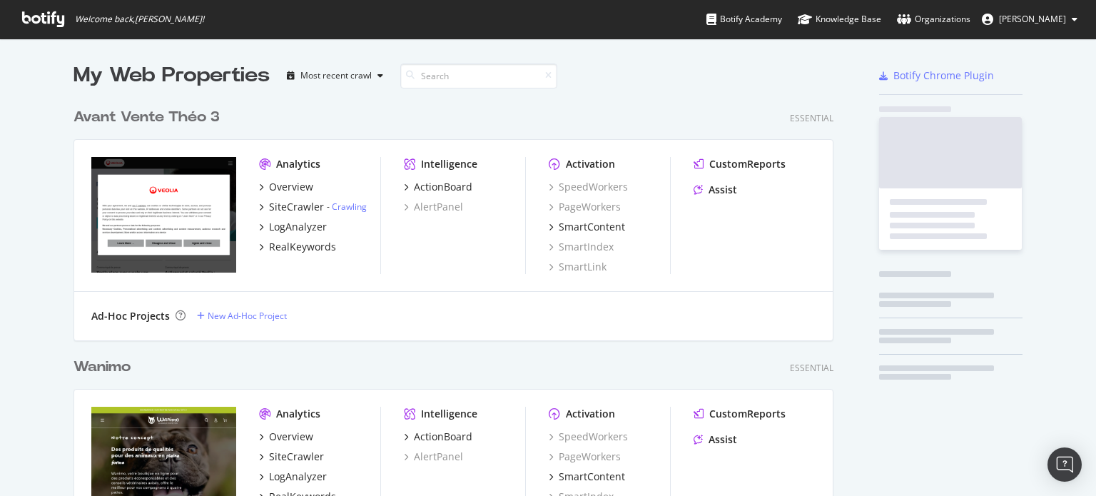
scroll to position [4912, 761]
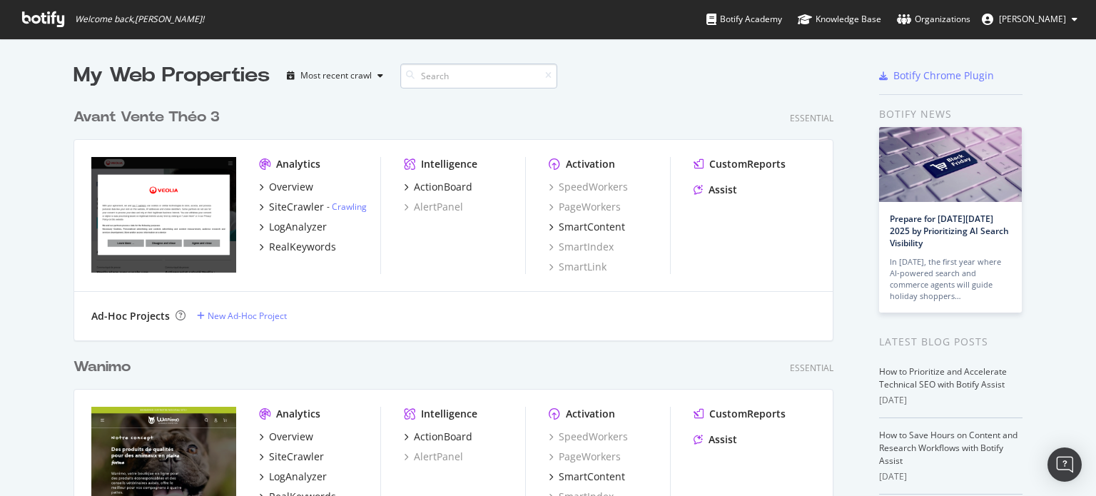
click at [460, 68] on input at bounding box center [478, 76] width 157 height 25
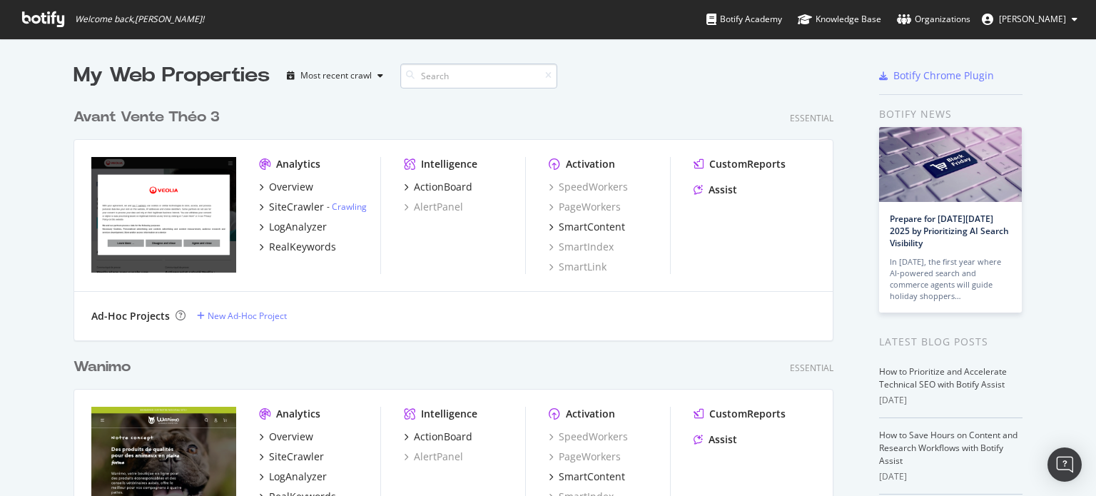
click at [460, 68] on input at bounding box center [478, 76] width 157 height 25
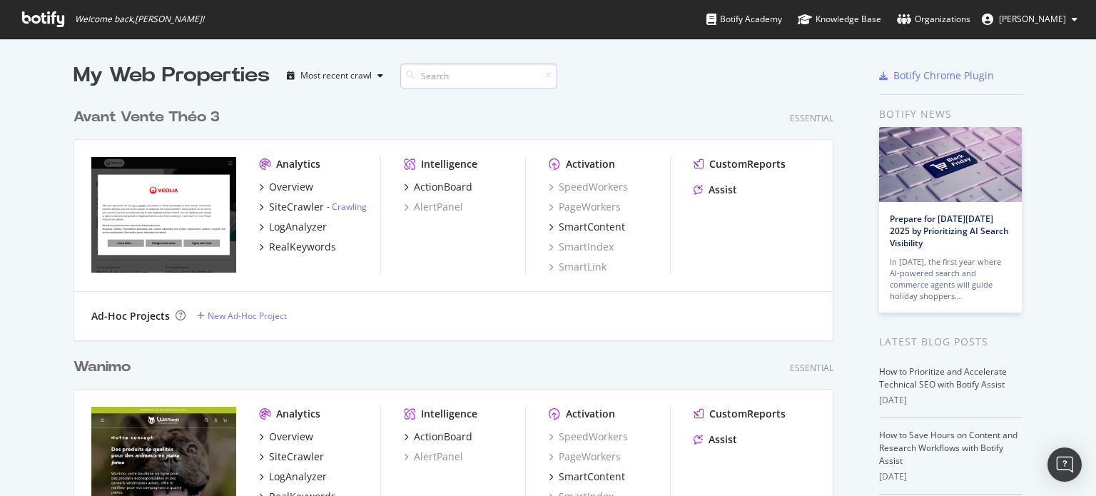
click at [458, 68] on input at bounding box center [478, 76] width 157 height 25
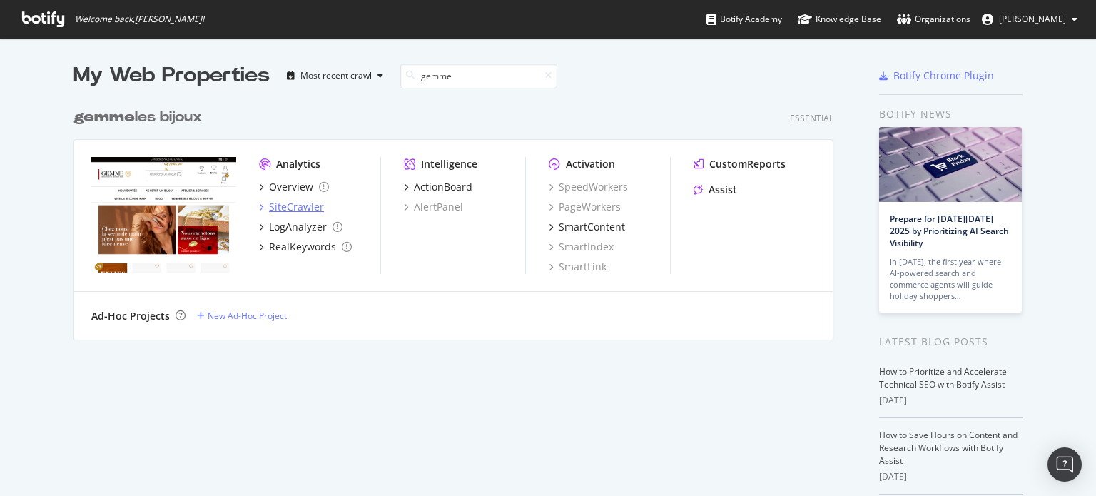
type input "gemme"
click at [289, 212] on div "SiteCrawler" at bounding box center [296, 207] width 55 height 14
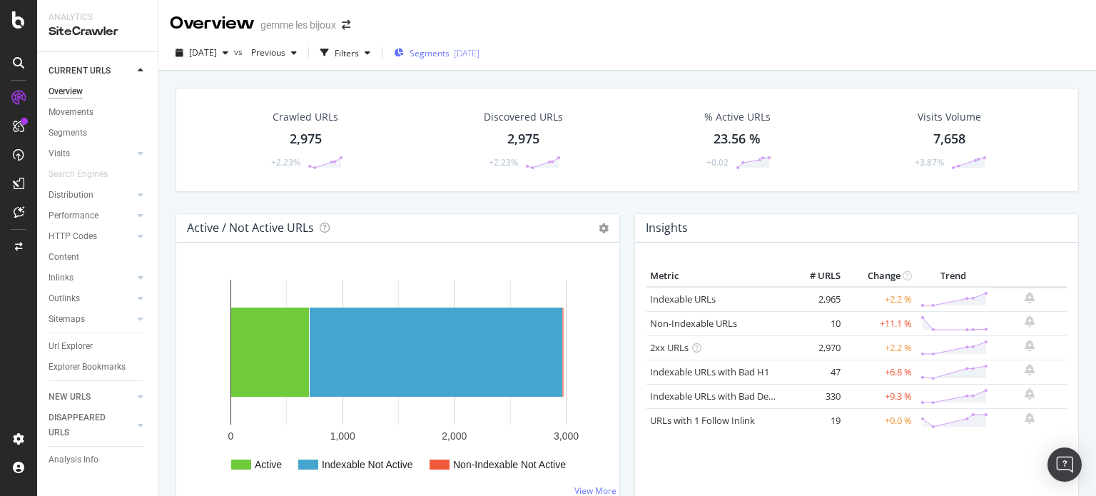
click at [450, 57] on span "Segments" at bounding box center [430, 53] width 40 height 12
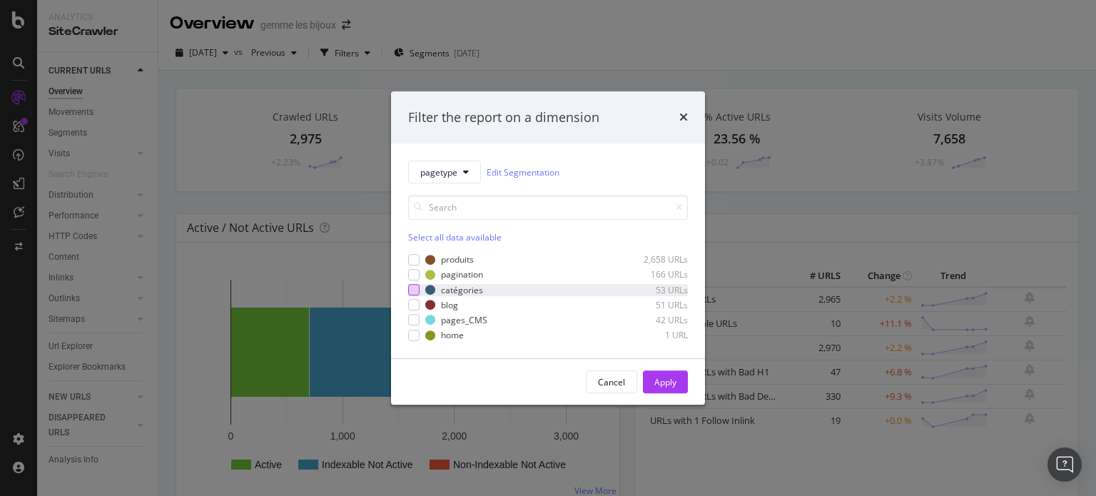
click at [417, 288] on div "modal" at bounding box center [413, 289] width 11 height 11
click at [664, 377] on div "Apply" at bounding box center [665, 382] width 22 height 12
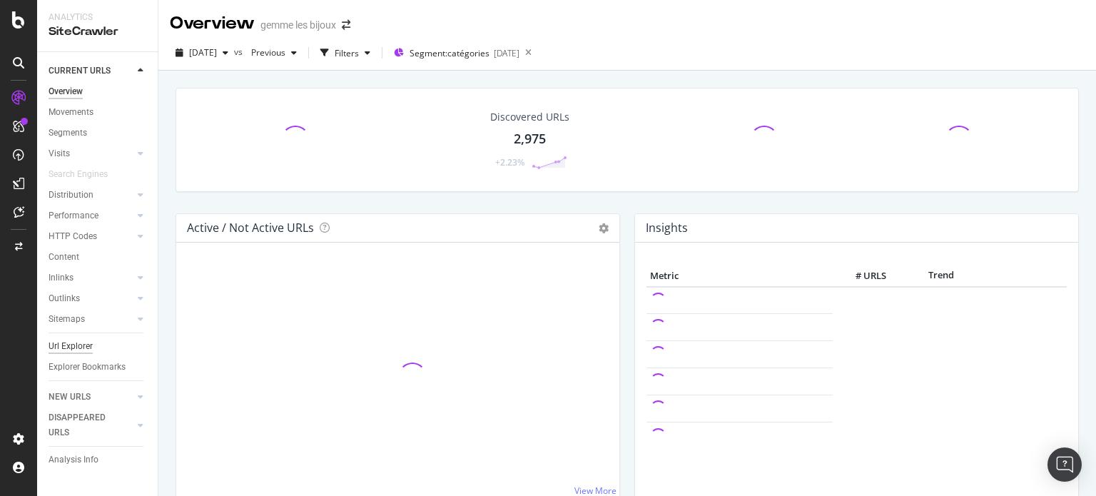
click at [84, 346] on div "Url Explorer" at bounding box center [71, 346] width 44 height 15
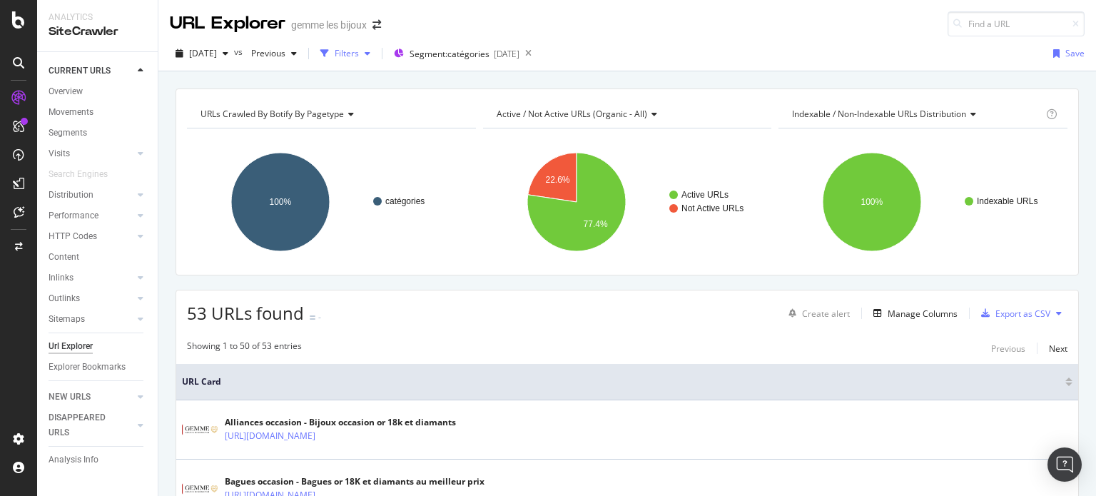
click at [335, 59] on div "button" at bounding box center [325, 54] width 20 height 20
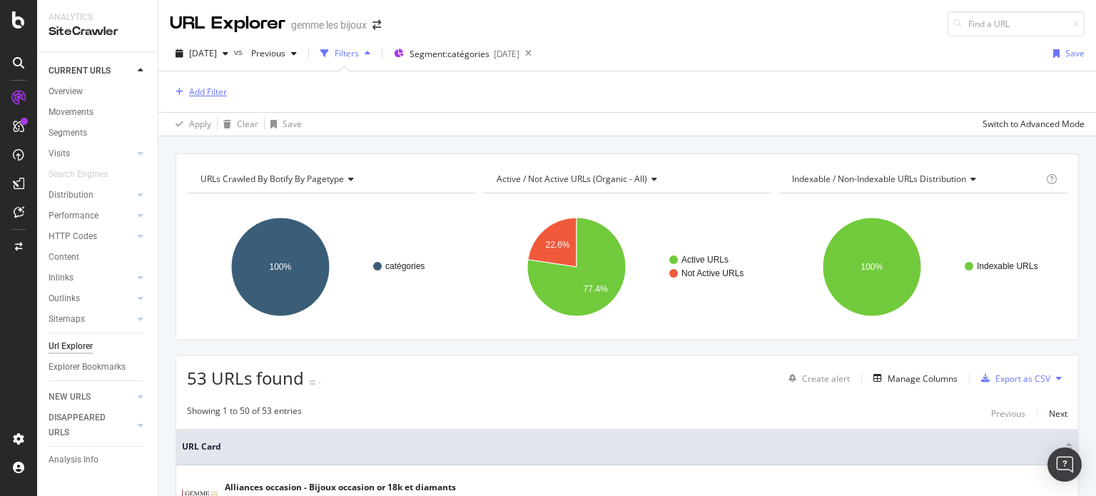
click at [217, 89] on div "Add Filter" at bounding box center [208, 92] width 38 height 12
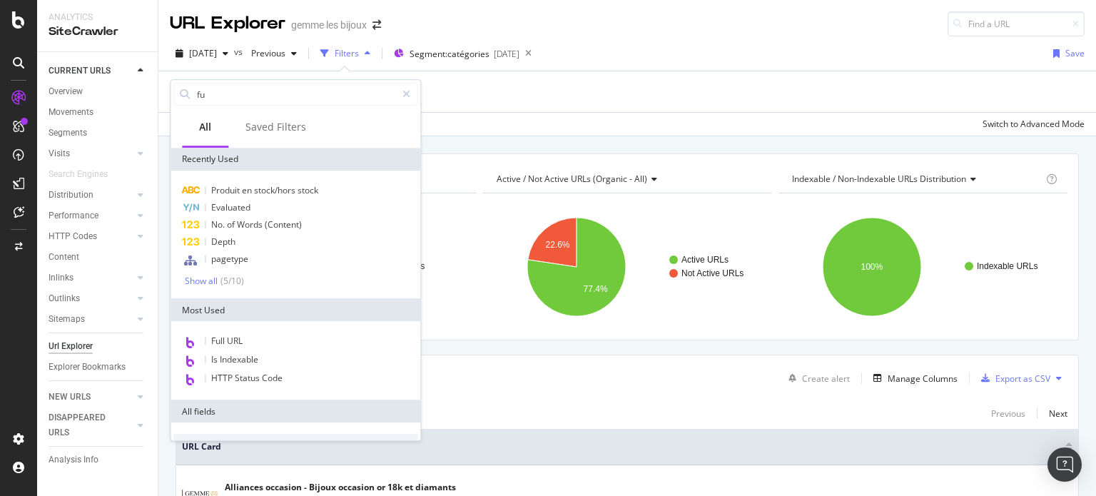
type input "f"
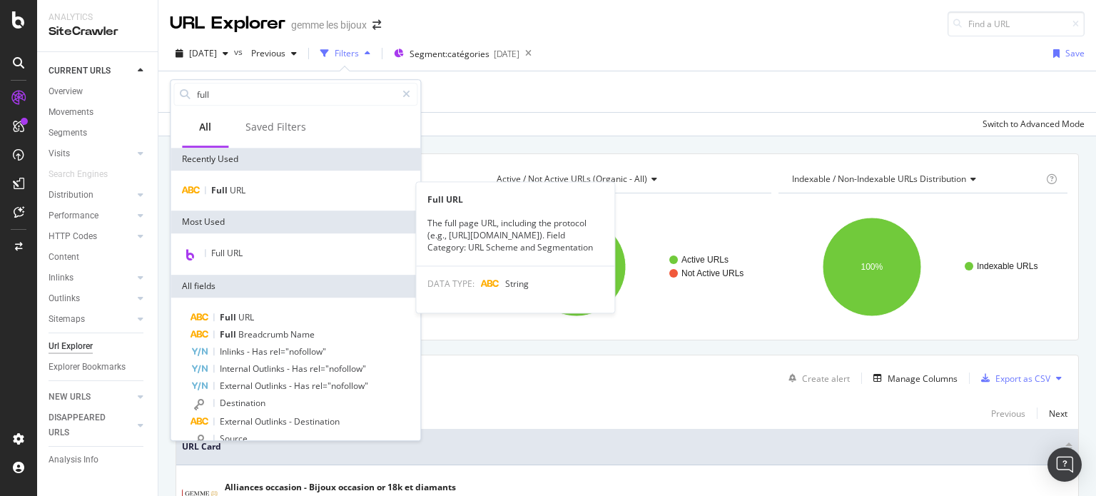
type input "full"
click at [230, 199] on div "Full URL Full URL The full page URL, including the protocol (e.g., [URL][DOMAIN…" at bounding box center [296, 191] width 250 height 40
click at [248, 188] on div "Full URL" at bounding box center [295, 190] width 244 height 17
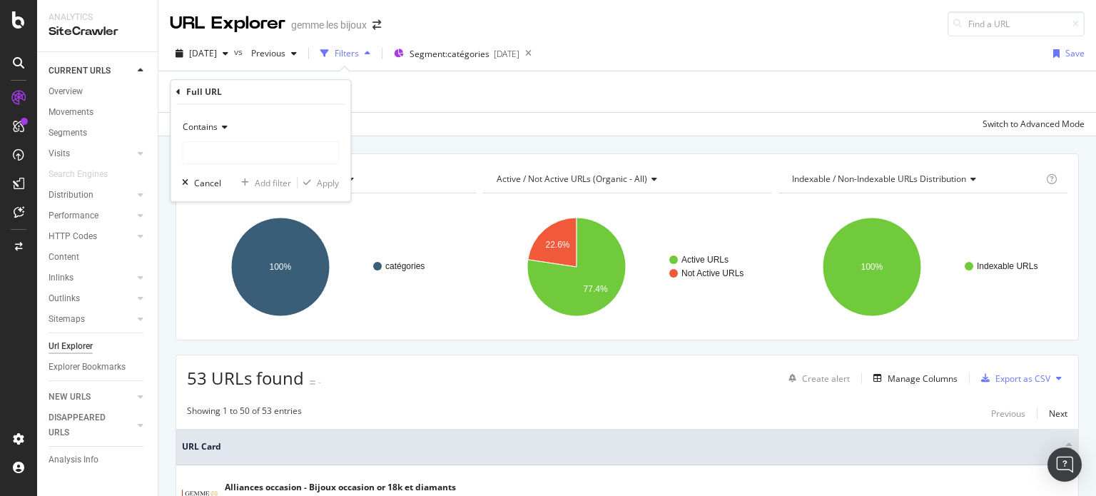
click at [243, 138] on div "Contains" at bounding box center [260, 140] width 157 height 49
click at [236, 144] on input "text" at bounding box center [261, 152] width 156 height 23
type input "bague"
click at [335, 179] on div "Apply" at bounding box center [328, 183] width 22 height 12
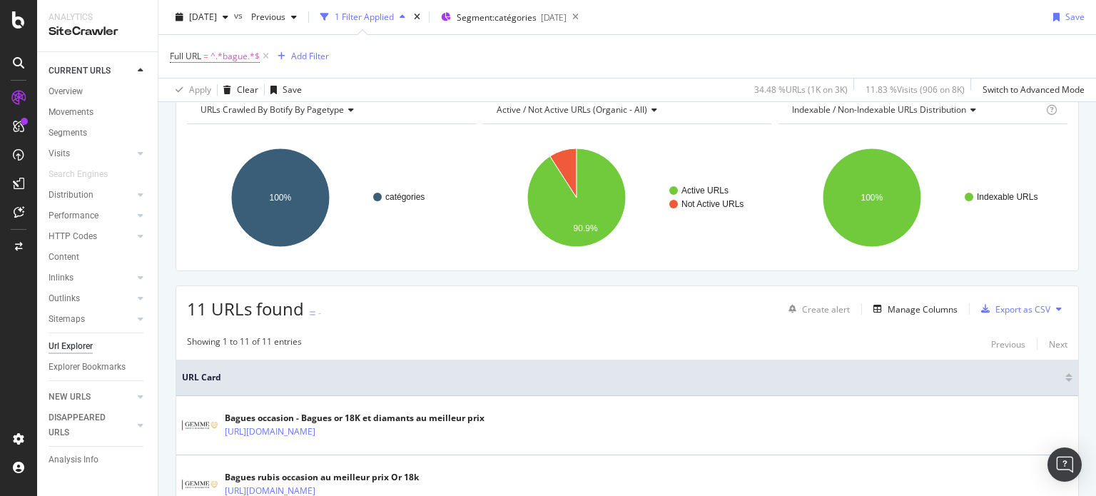
scroll to position [214, 0]
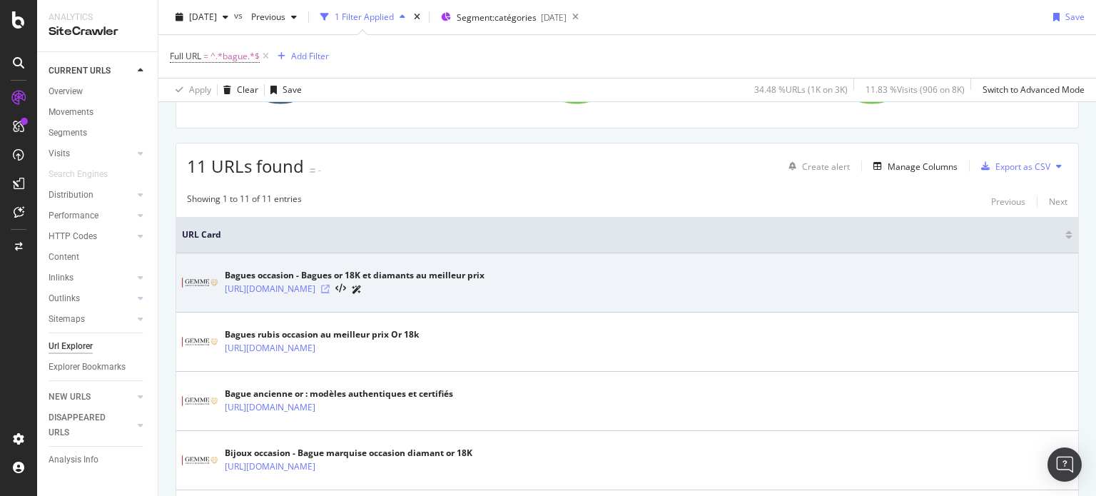
click at [330, 288] on icon at bounding box center [325, 289] width 9 height 9
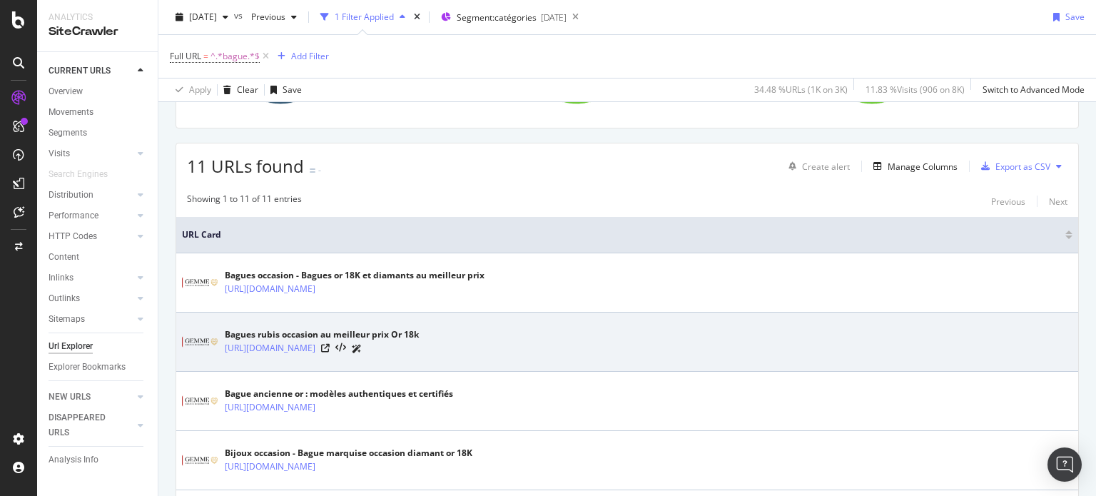
click at [457, 362] on td "Bagues rubis occasion au meilleur prix Or 18k [URL][DOMAIN_NAME]" at bounding box center [627, 342] width 902 height 59
copy tbody "[URL][DOMAIN_NAME]"
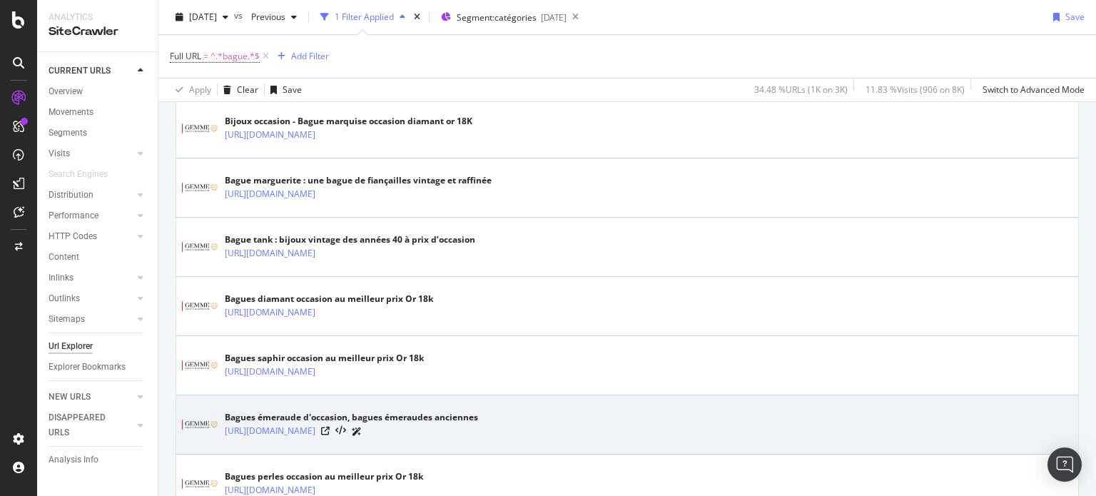
scroll to position [571, 0]
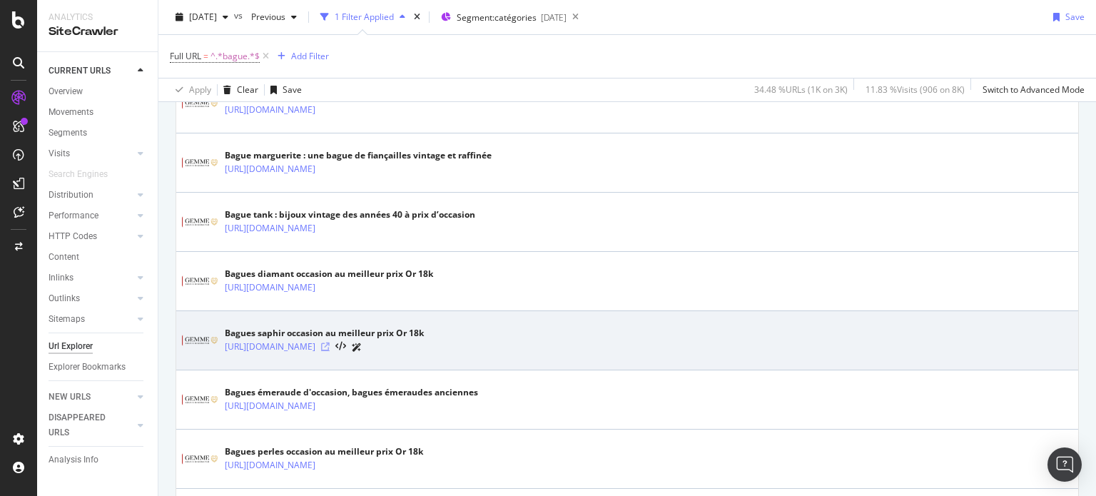
click at [330, 344] on icon at bounding box center [325, 346] width 9 height 9
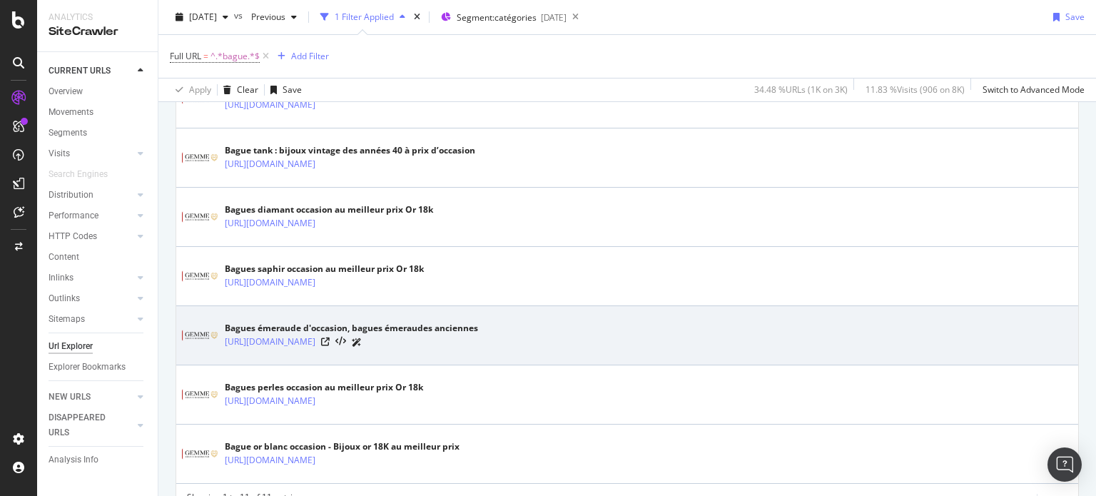
scroll to position [702, 0]
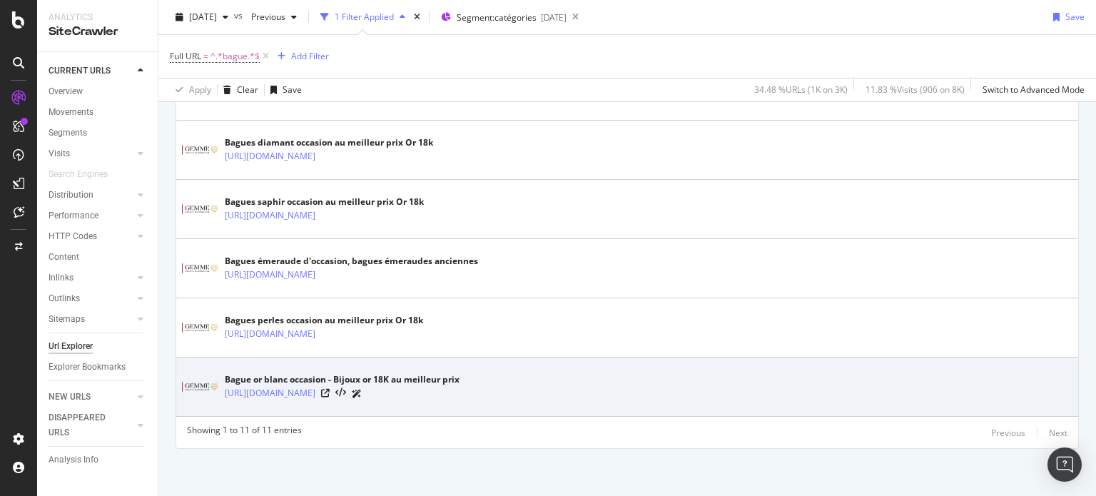
click at [423, 400] on div "Bague or blanc occasion - Bijoux or 18K au meilleur prix [URL][DOMAIN_NAME]" at bounding box center [627, 387] width 890 height 36
copy div "[URL][DOMAIN_NAME]"
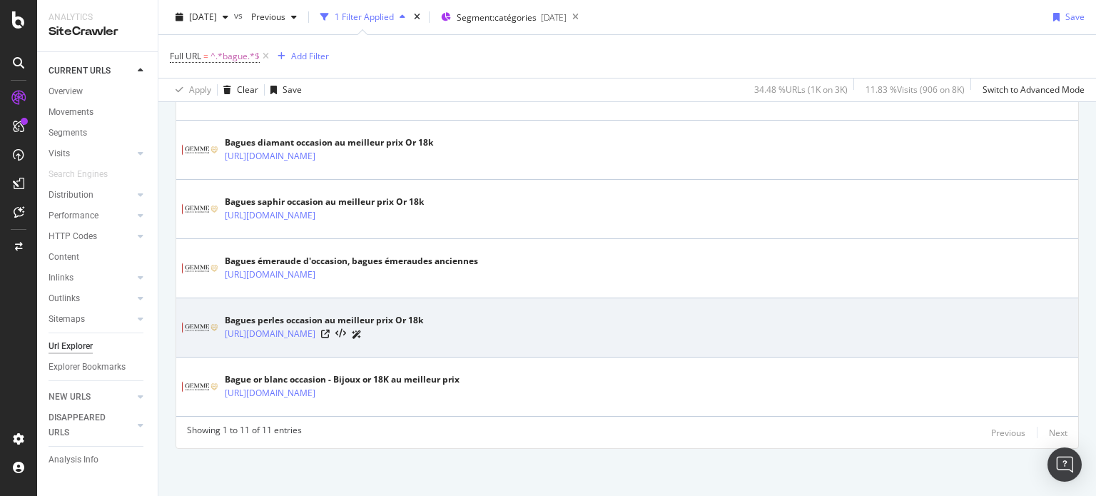
drag, startPoint x: 451, startPoint y: 345, endPoint x: 460, endPoint y: 342, distance: 9.0
click at [451, 345] on td "Bagues perles occasion au meilleur prix Or 18k [URL][DOMAIN_NAME]" at bounding box center [627, 327] width 902 height 59
drag, startPoint x: 474, startPoint y: 340, endPoint x: 227, endPoint y: 336, distance: 246.9
click at [227, 336] on div "Bagues perles occasion au meilleur prix Or 18k [URL][DOMAIN_NAME]" at bounding box center [627, 328] width 890 height 36
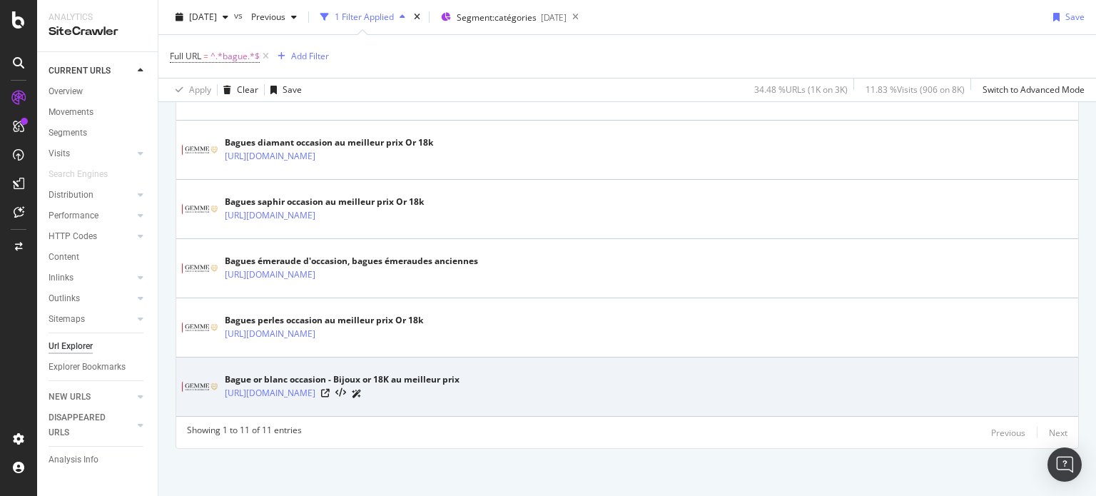
copy link "[URL][DOMAIN_NAME]"
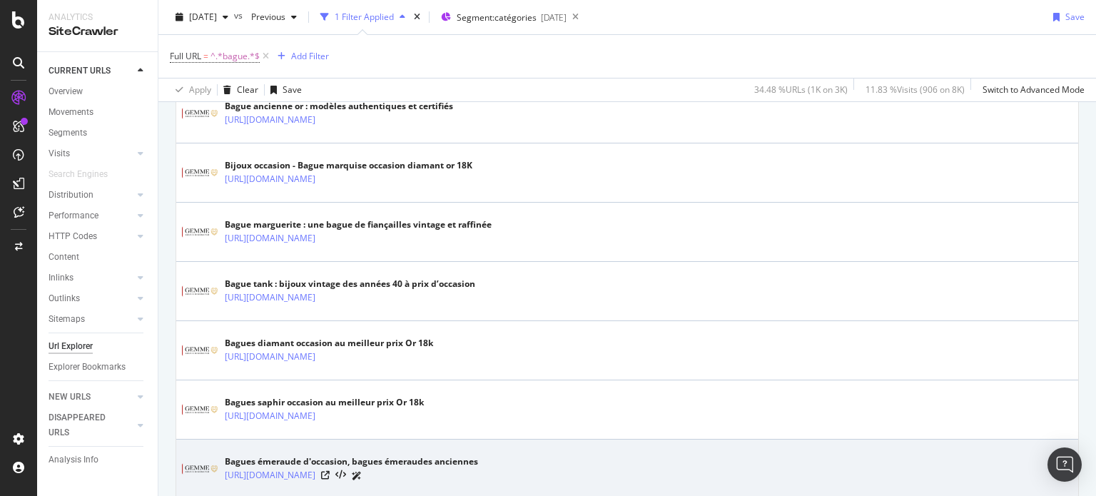
scroll to position [488, 0]
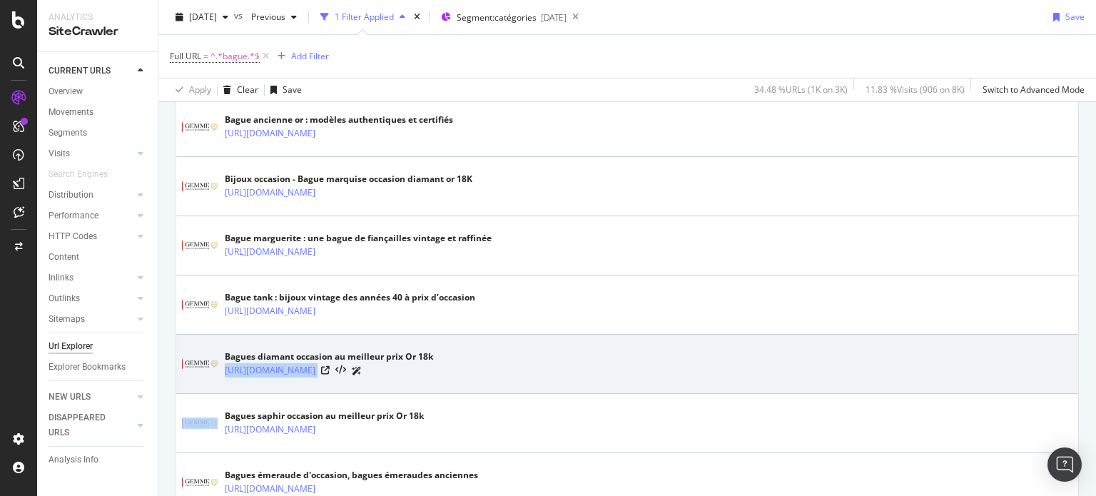
drag, startPoint x: 489, startPoint y: 376, endPoint x: 223, endPoint y: 370, distance: 265.5
click at [223, 370] on div "Bagues diamant occasion au meilleur prix Or 18k [URL][DOMAIN_NAME]" at bounding box center [627, 364] width 890 height 36
copy tbody "[URL][DOMAIN_NAME]"
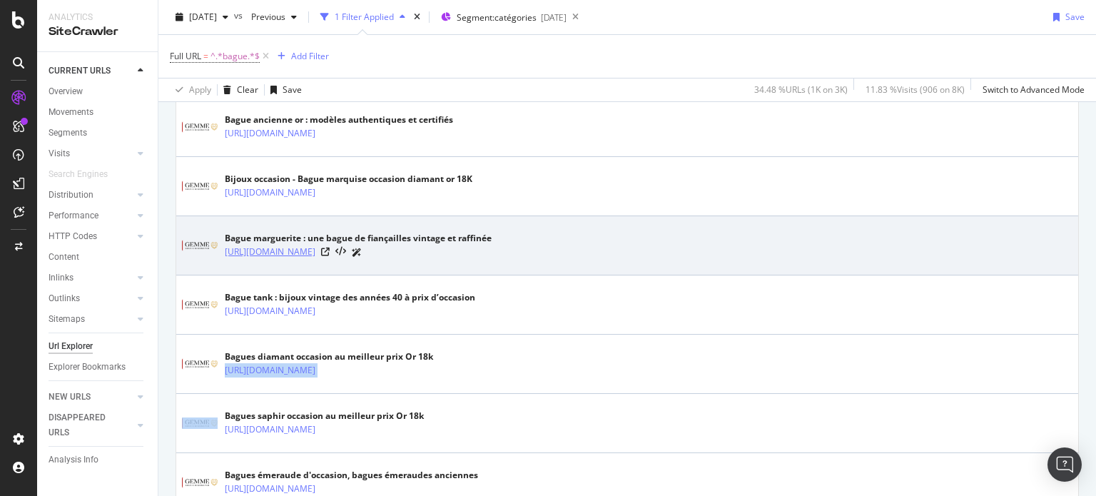
drag, startPoint x: 460, startPoint y: 254, endPoint x: 228, endPoint y: 253, distance: 231.2
click at [228, 253] on div "[URL][DOMAIN_NAME]" at bounding box center [358, 252] width 267 height 15
click at [330, 248] on icon at bounding box center [325, 252] width 9 height 9
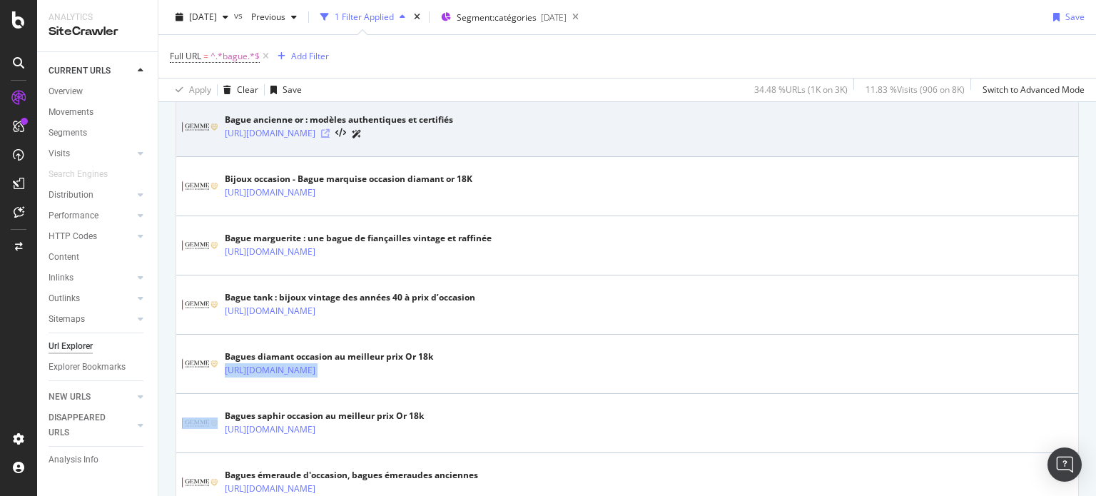
click at [330, 130] on icon at bounding box center [325, 133] width 9 height 9
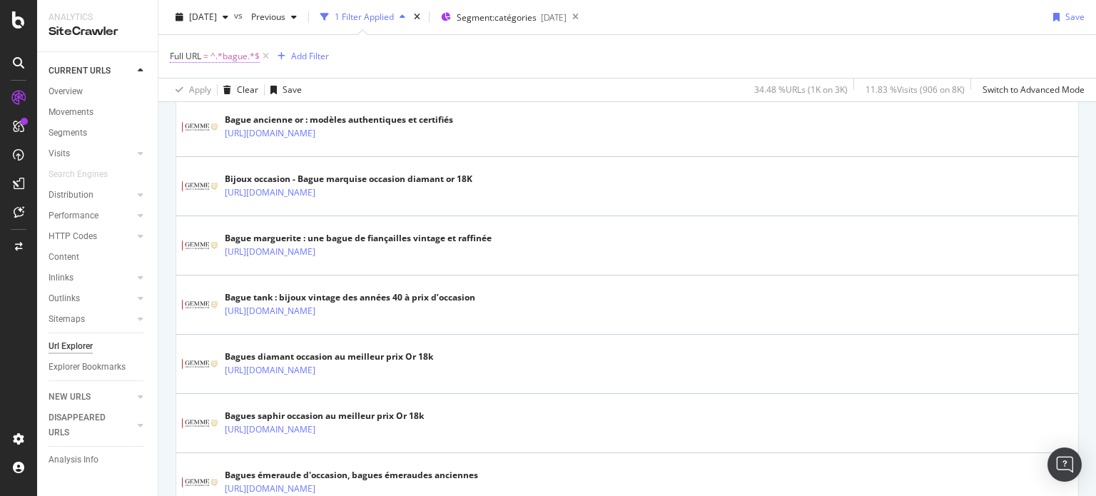
click at [234, 56] on span "^.*bague.*$" at bounding box center [234, 56] width 49 height 20
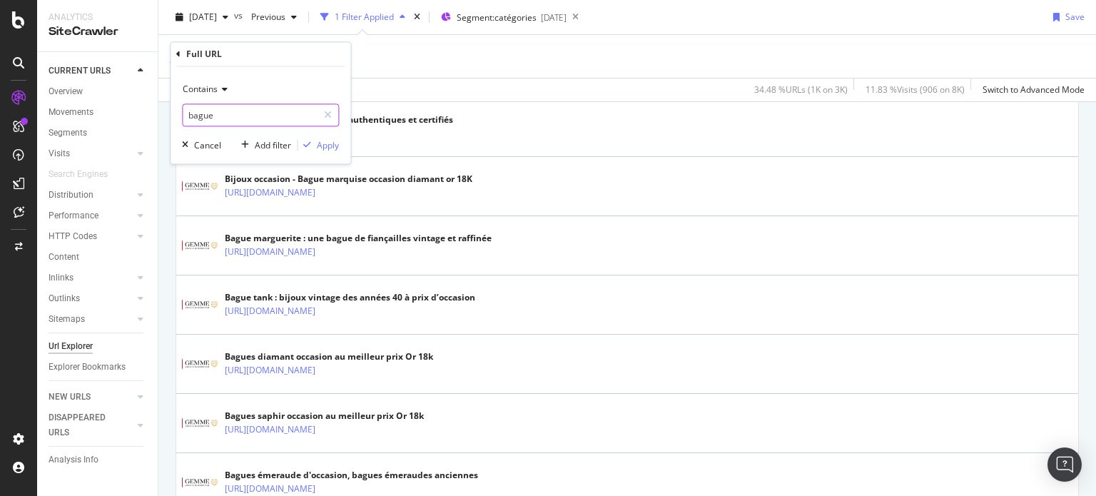
click at [215, 113] on input "bague" at bounding box center [250, 115] width 135 height 23
type input "blanc"
click at [327, 141] on div "Apply" at bounding box center [328, 145] width 22 height 12
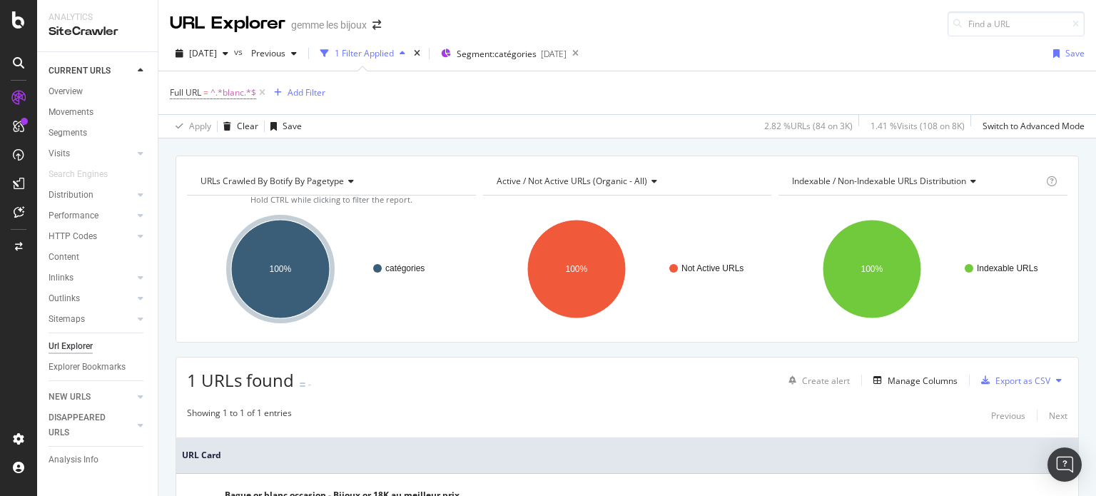
scroll to position [123, 0]
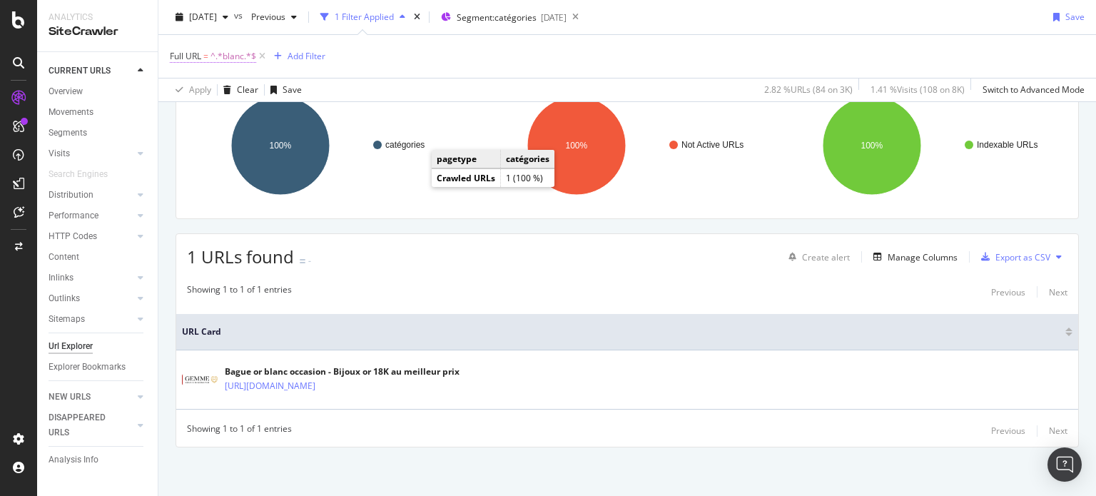
click at [232, 56] on span "^.*blanc.*$" at bounding box center [233, 56] width 46 height 20
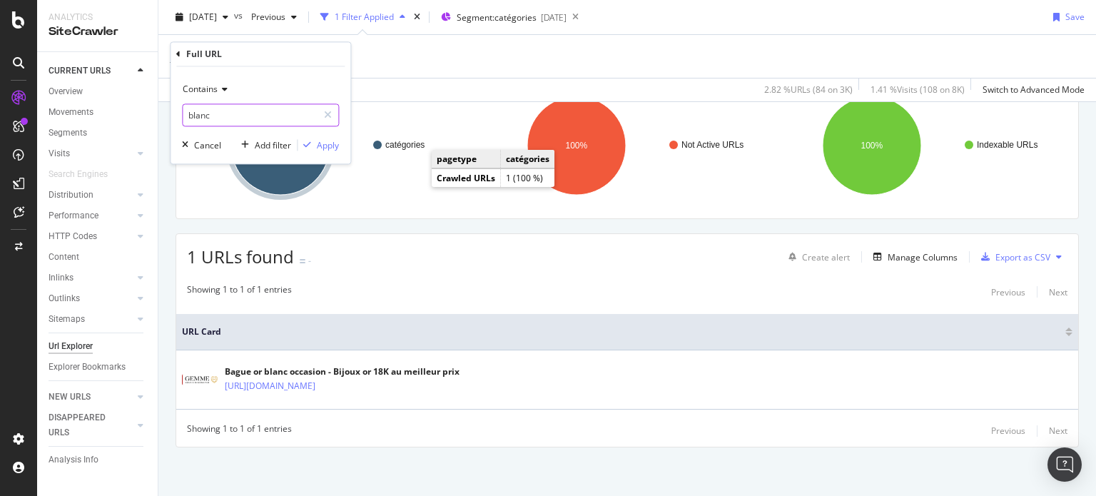
click at [222, 121] on input "blanc" at bounding box center [250, 115] width 135 height 23
type input "bague"
click at [323, 151] on button "Apply" at bounding box center [318, 145] width 41 height 14
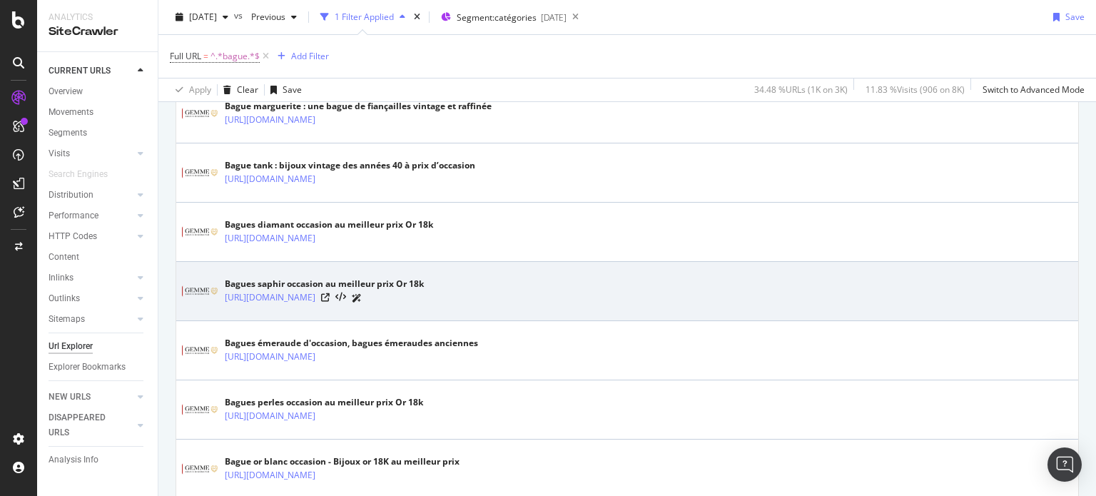
scroll to position [642, 0]
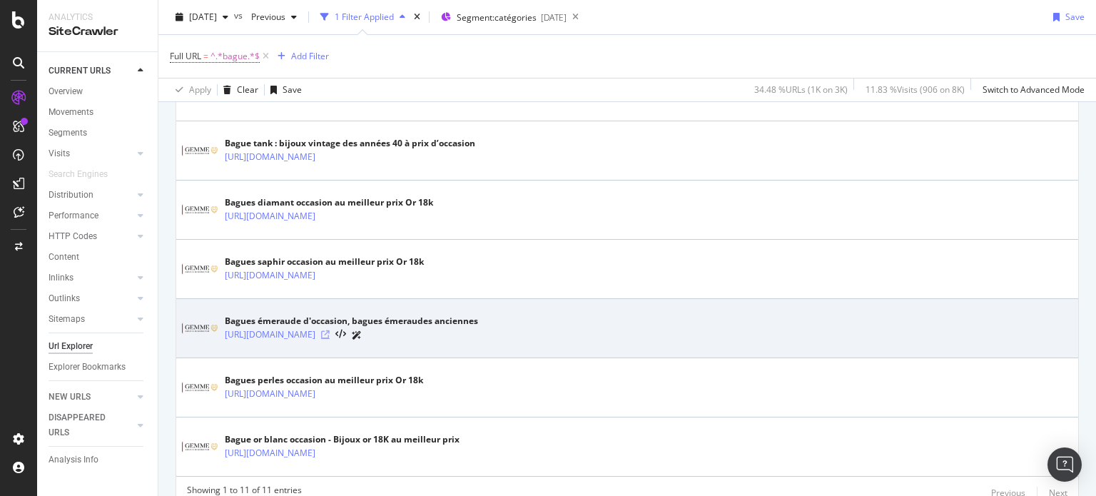
click at [330, 336] on icon at bounding box center [325, 334] width 9 height 9
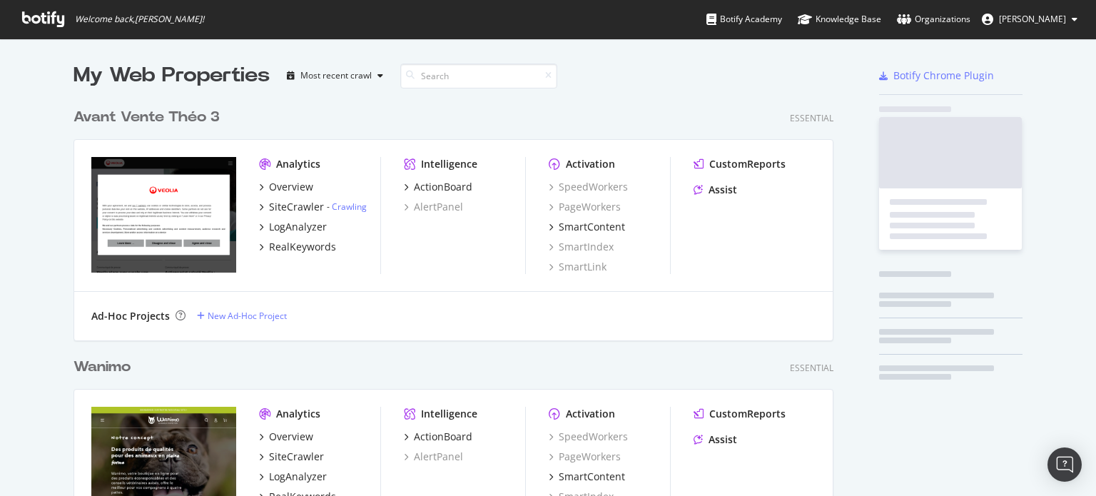
scroll to position [4912, 761]
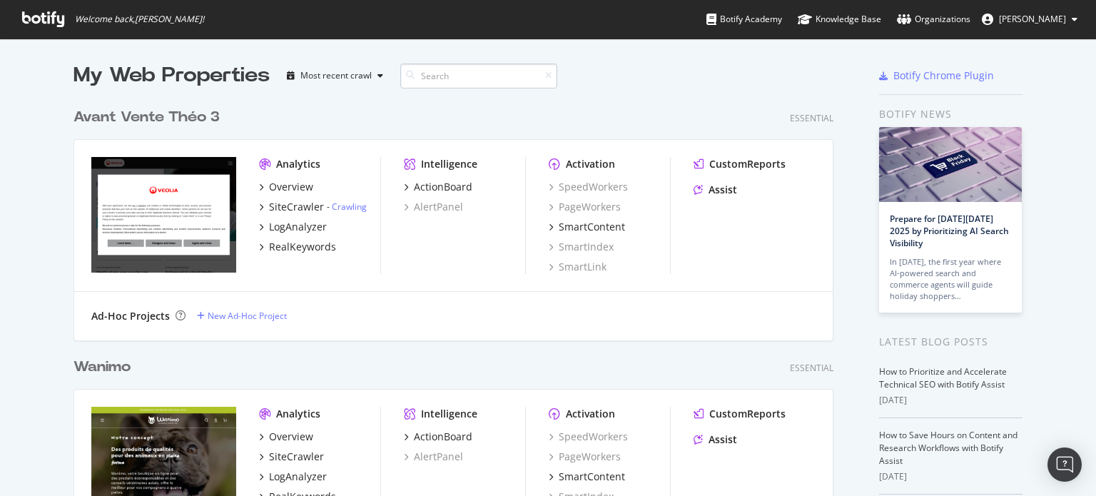
click at [453, 74] on input at bounding box center [478, 76] width 157 height 25
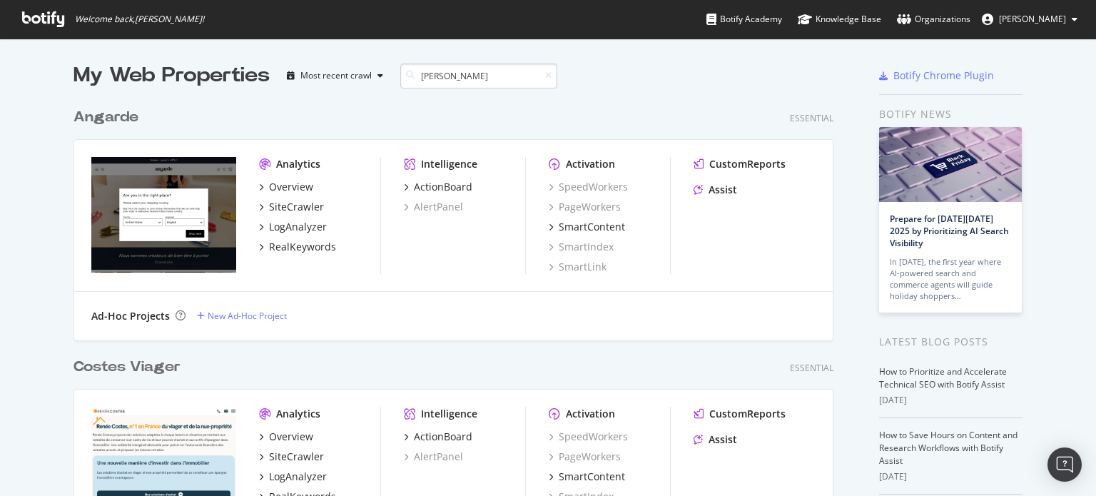
scroll to position [238, 761]
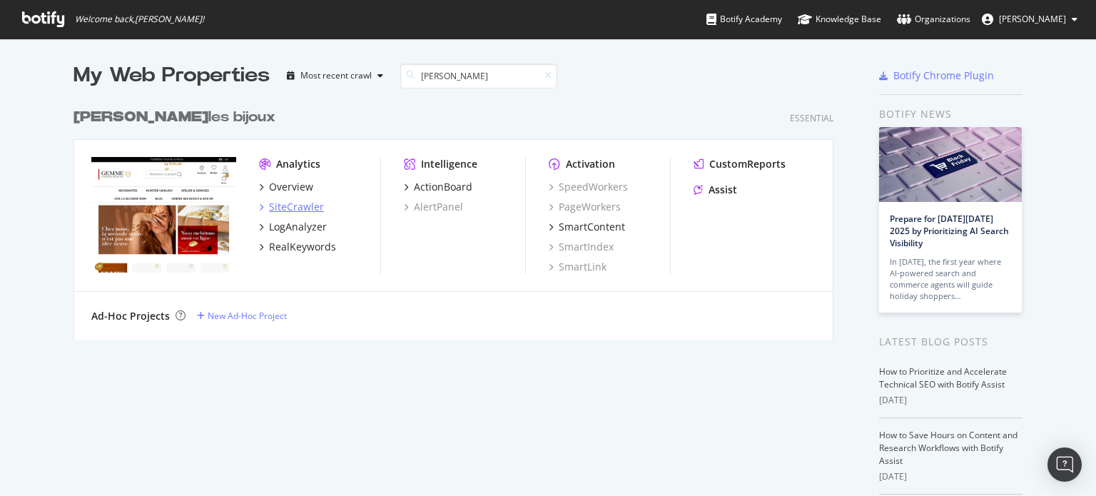
type input "gemme"
click at [288, 202] on div "SiteCrawler" at bounding box center [296, 207] width 55 height 14
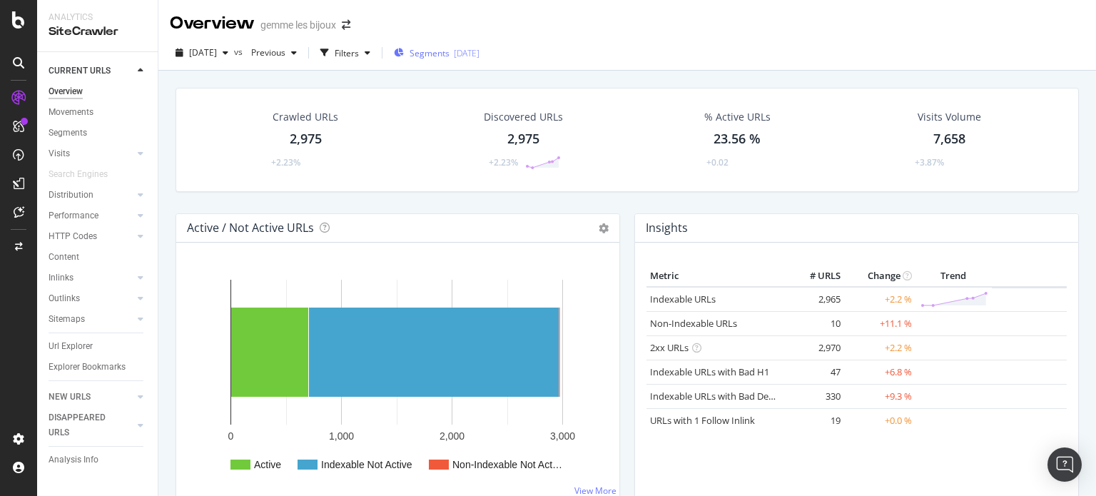
click at [450, 51] on span "Segments" at bounding box center [430, 53] width 40 height 12
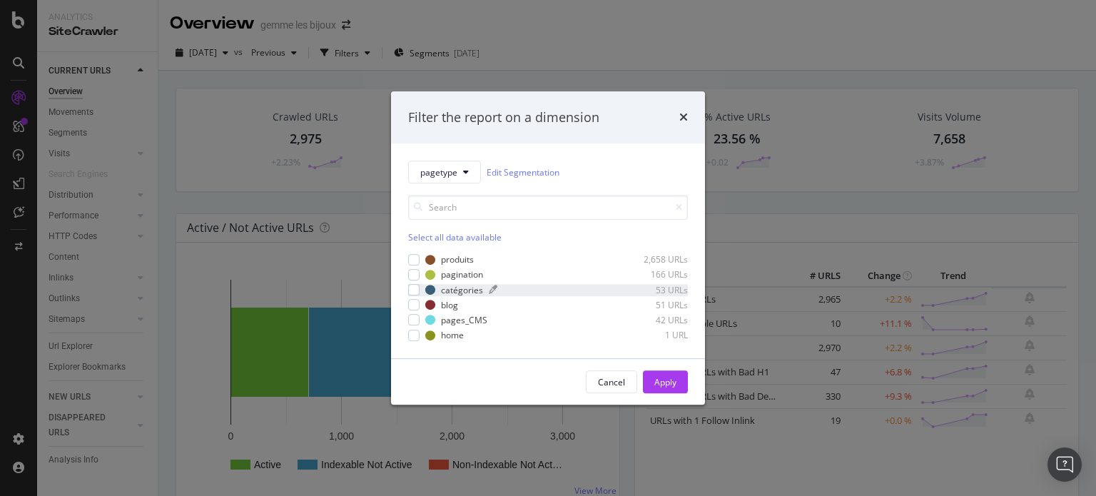
click at [465, 289] on div "catégories" at bounding box center [462, 290] width 42 height 12
drag, startPoint x: 670, startPoint y: 390, endPoint x: 181, endPoint y: 400, distance: 489.6
click at [670, 390] on div "Apply" at bounding box center [665, 381] width 22 height 21
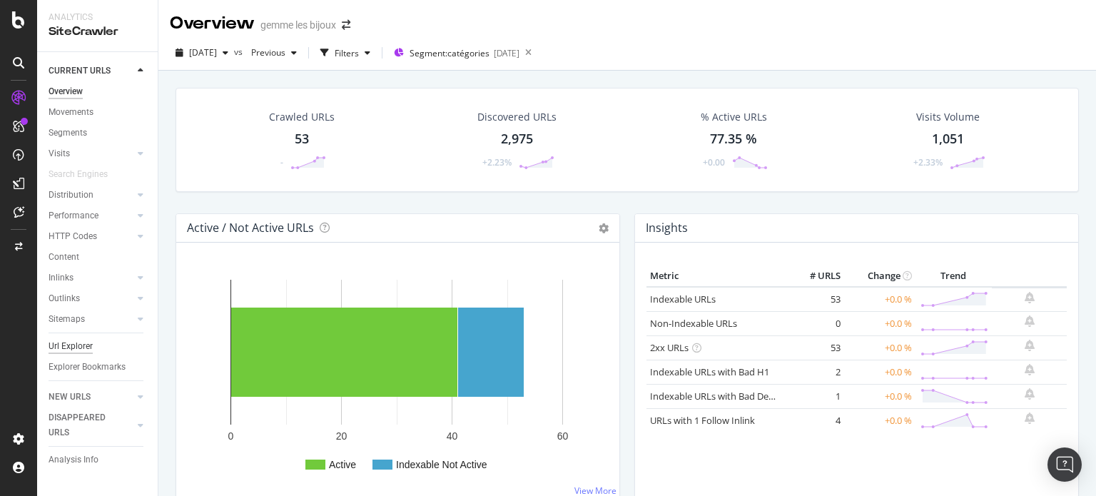
click at [64, 340] on div "Url Explorer" at bounding box center [71, 346] width 44 height 15
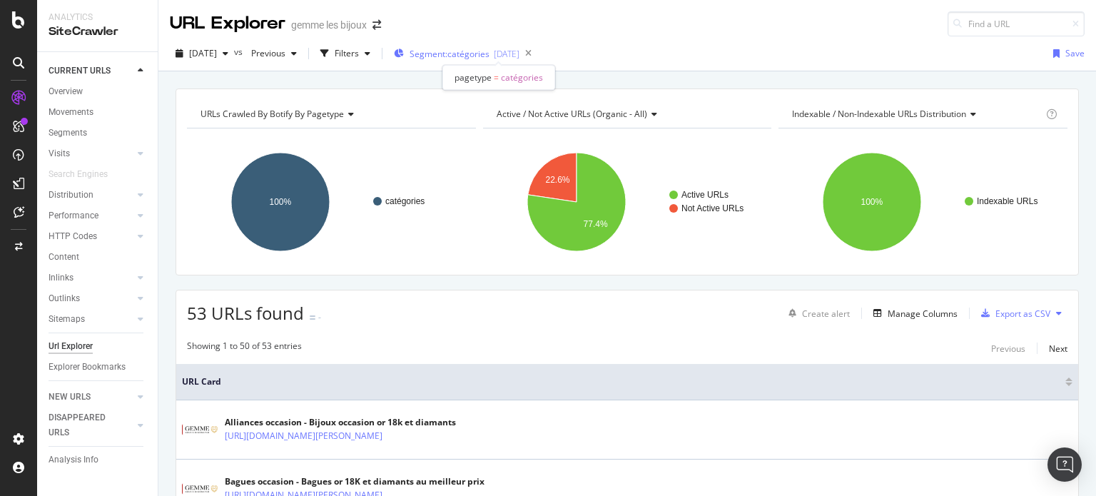
click at [440, 52] on div "Segment: catégories 2025-03-18" at bounding box center [457, 54] width 126 height 12
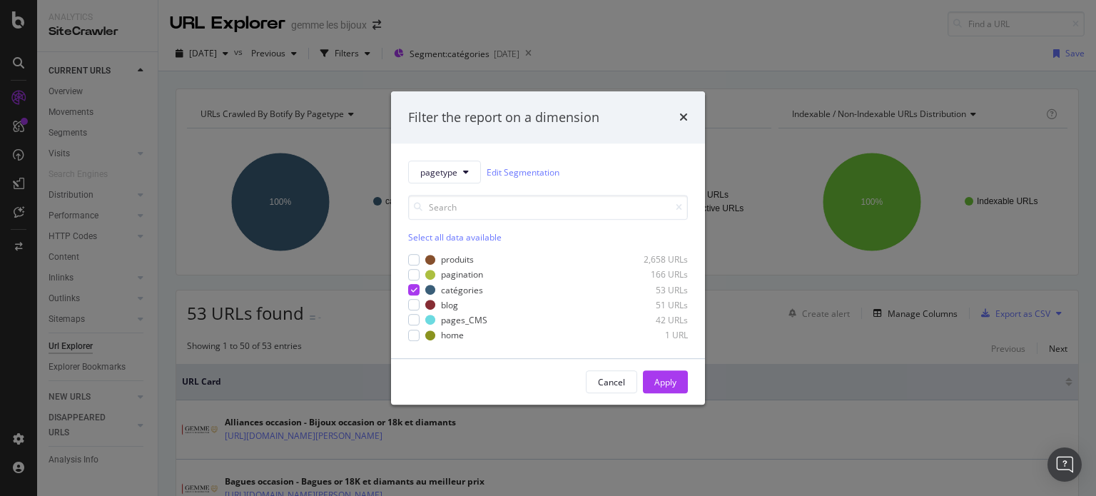
click at [359, 122] on div "Filter the report on a dimension pagetype Edit Segmentation Select all data ava…" at bounding box center [548, 248] width 1096 height 496
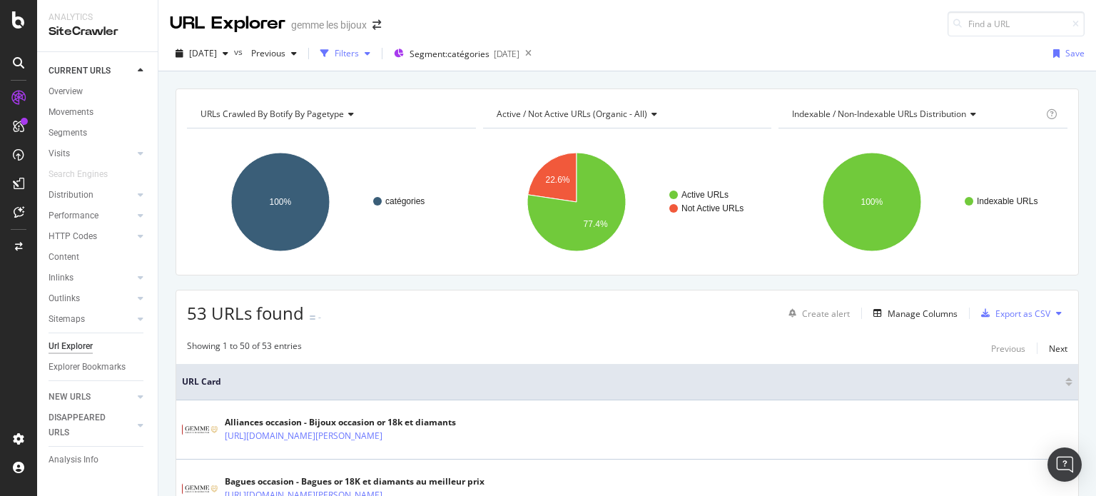
click at [359, 55] on div "Filters" at bounding box center [347, 53] width 24 height 12
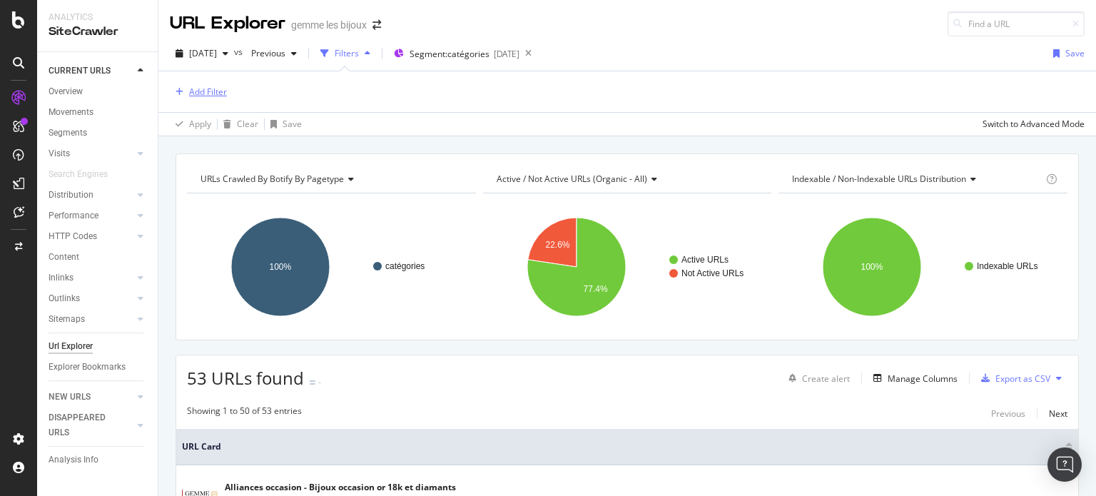
click at [205, 98] on div "Add Filter" at bounding box center [198, 92] width 57 height 16
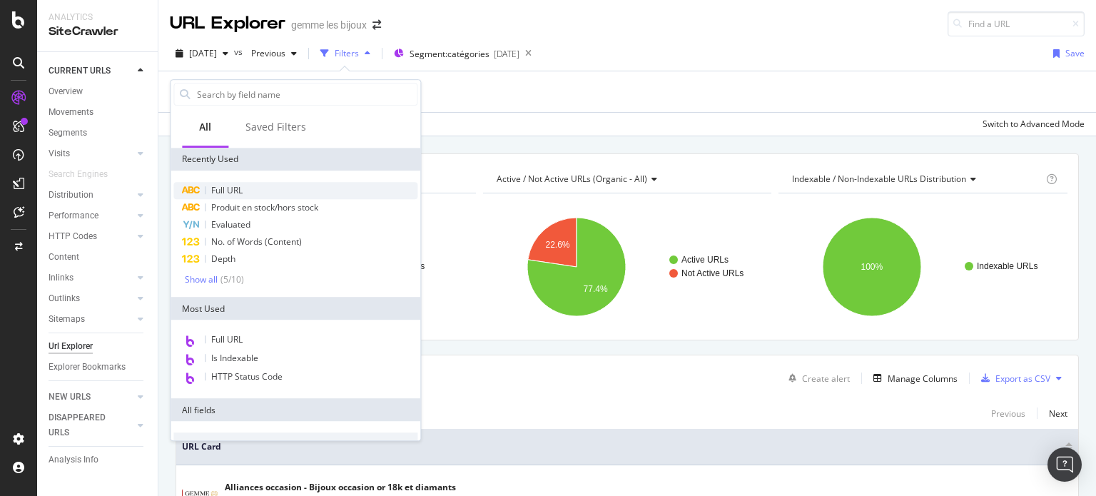
click at [243, 188] on div "Full URL" at bounding box center [295, 190] width 244 height 17
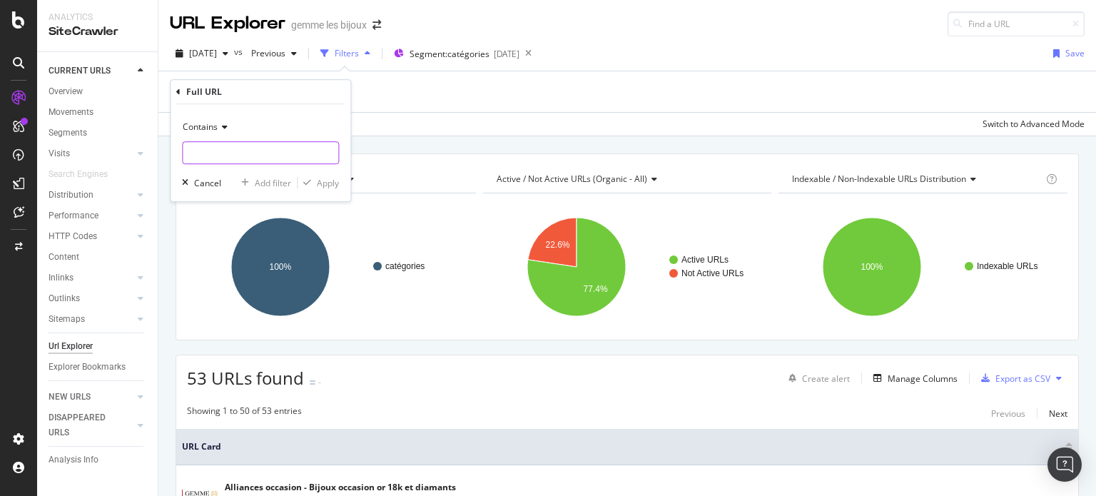
click at [252, 150] on input "text" at bounding box center [261, 152] width 156 height 23
type input "collier"
click at [335, 183] on div "Apply" at bounding box center [328, 183] width 22 height 12
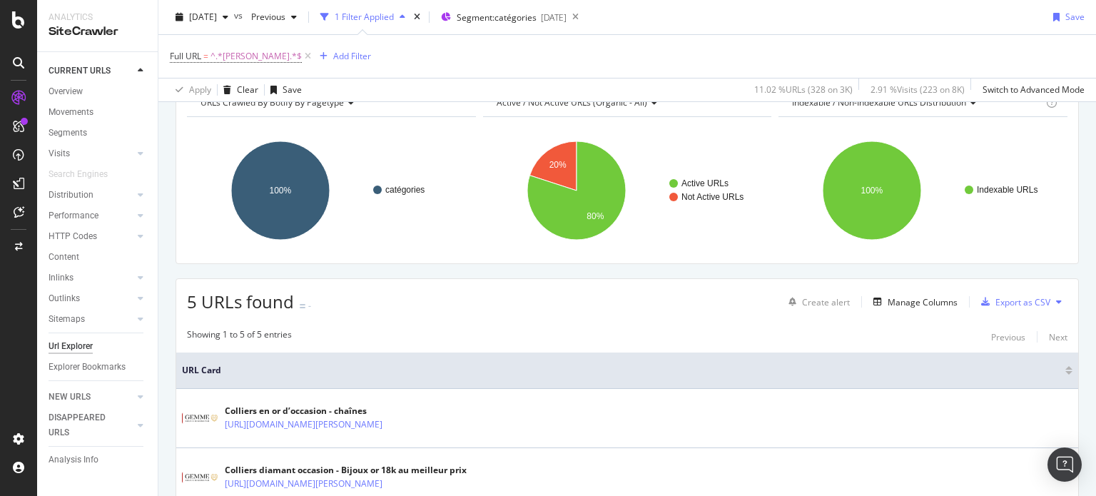
scroll to position [347, 0]
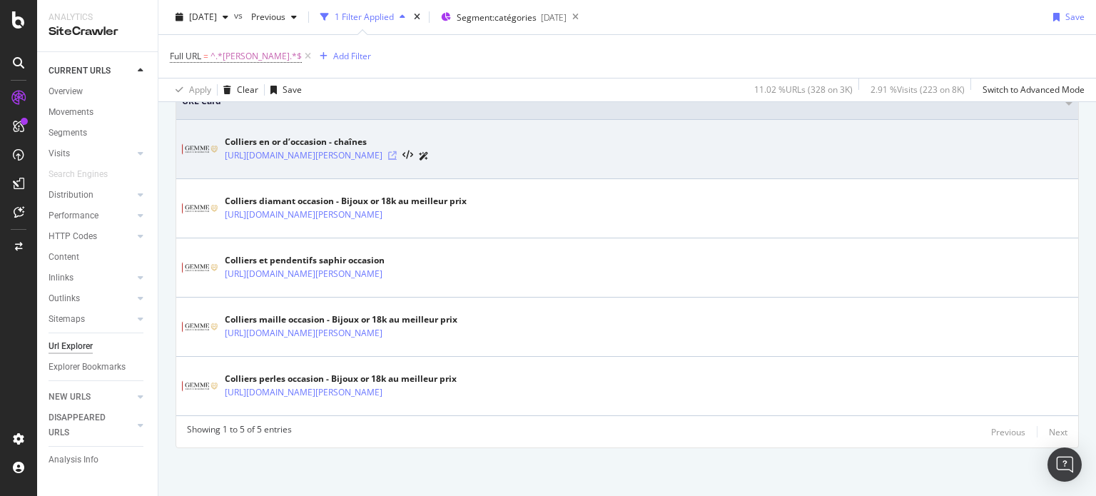
click at [397, 153] on icon at bounding box center [392, 155] width 9 height 9
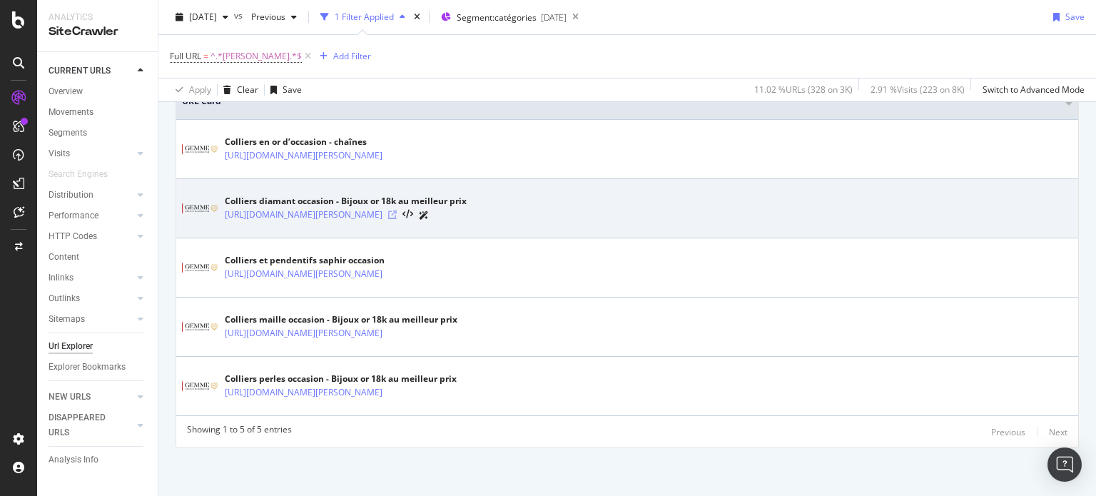
click at [397, 215] on icon at bounding box center [392, 214] width 9 height 9
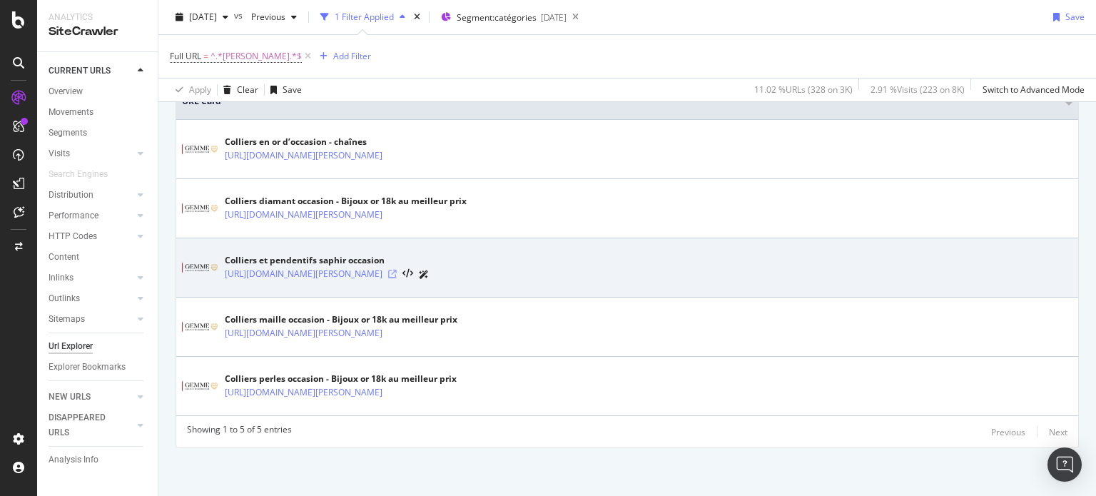
click at [397, 273] on icon at bounding box center [392, 274] width 9 height 9
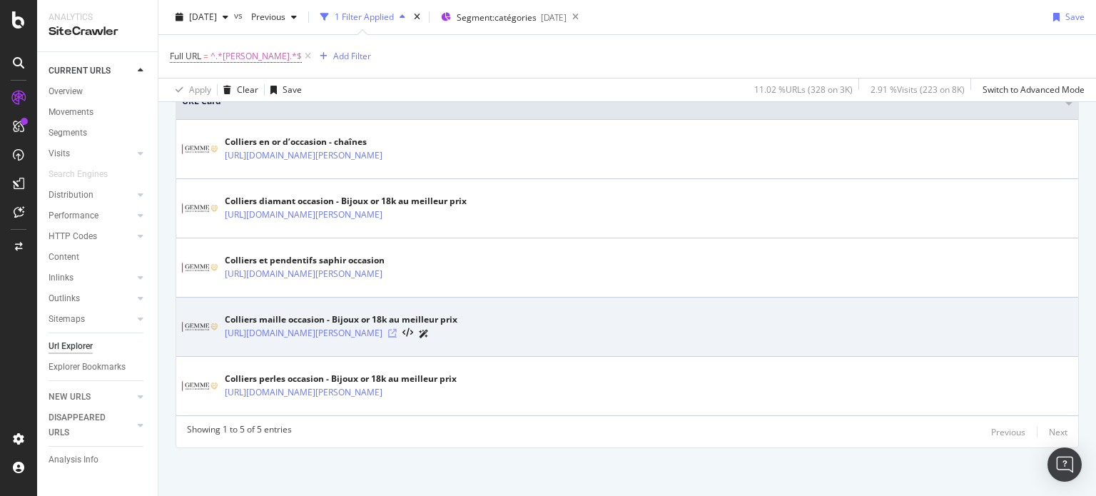
click at [397, 331] on icon at bounding box center [392, 333] width 9 height 9
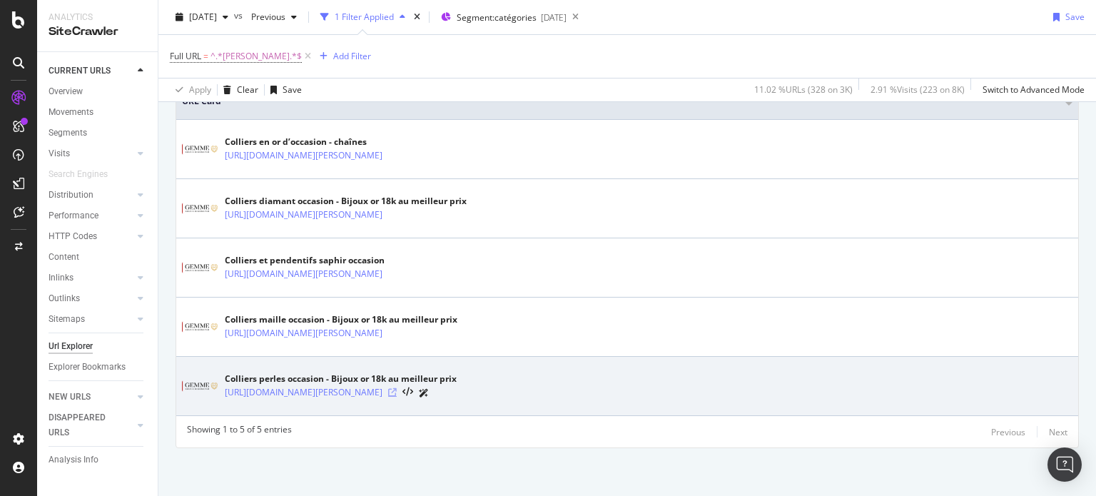
click at [397, 391] on icon at bounding box center [392, 392] width 9 height 9
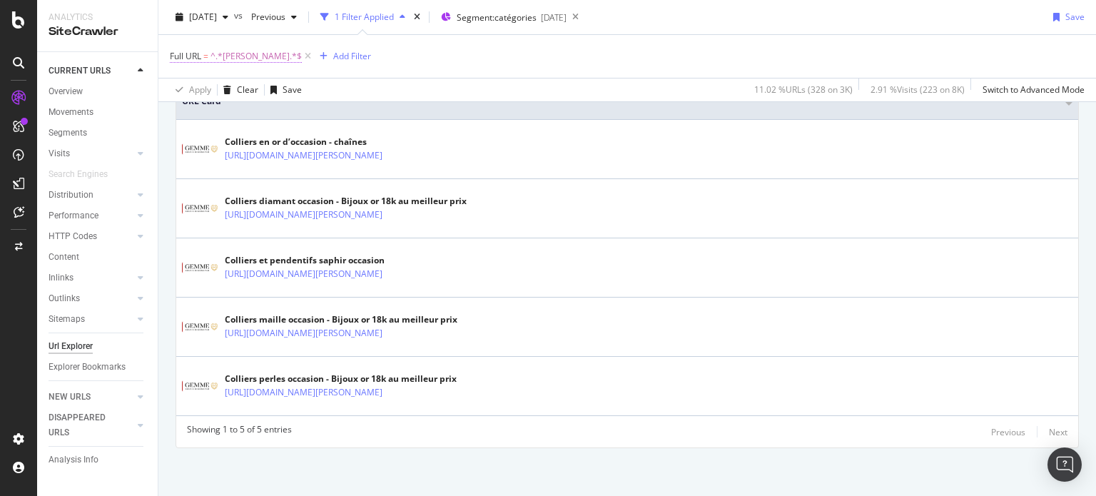
click at [240, 56] on span "^.*collier.*$" at bounding box center [255, 56] width 91 height 20
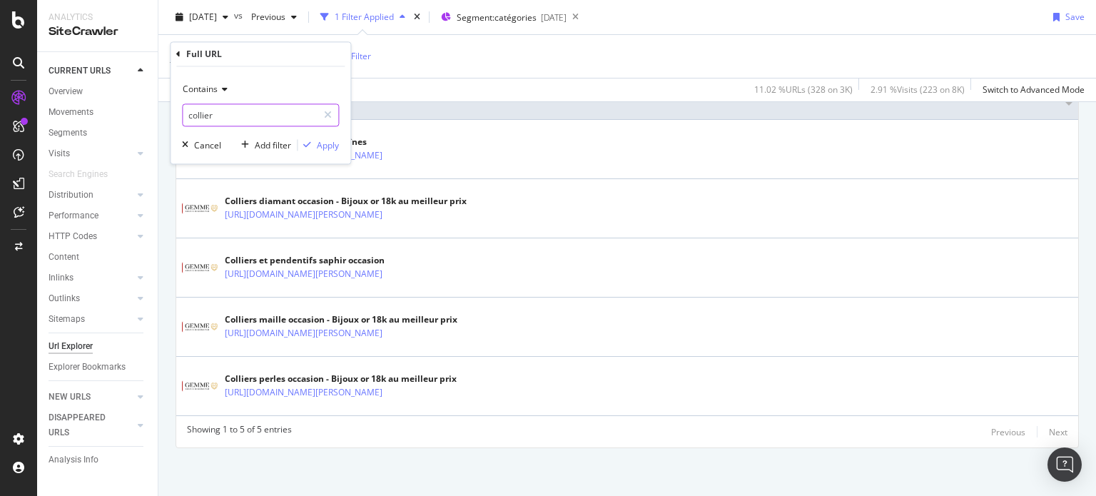
click at [248, 115] on input "collier" at bounding box center [250, 115] width 135 height 23
type input "maille"
click at [331, 147] on div "Apply" at bounding box center [328, 145] width 22 height 12
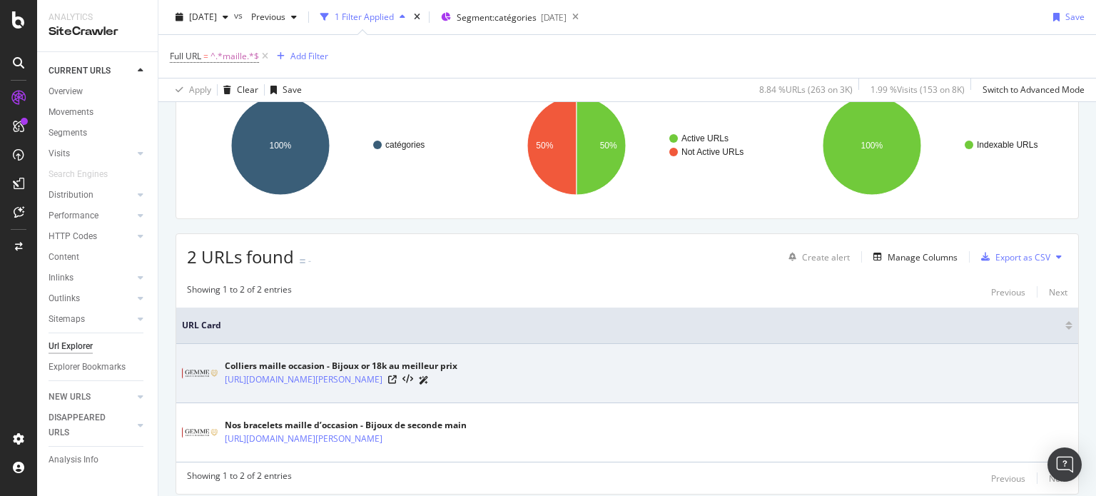
scroll to position [170, 0]
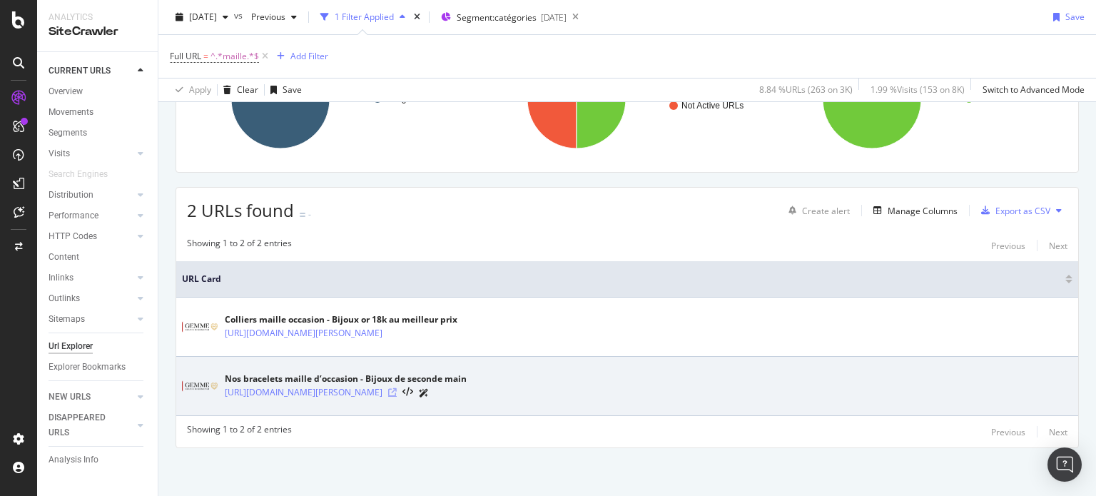
click at [397, 392] on icon at bounding box center [392, 392] width 9 height 9
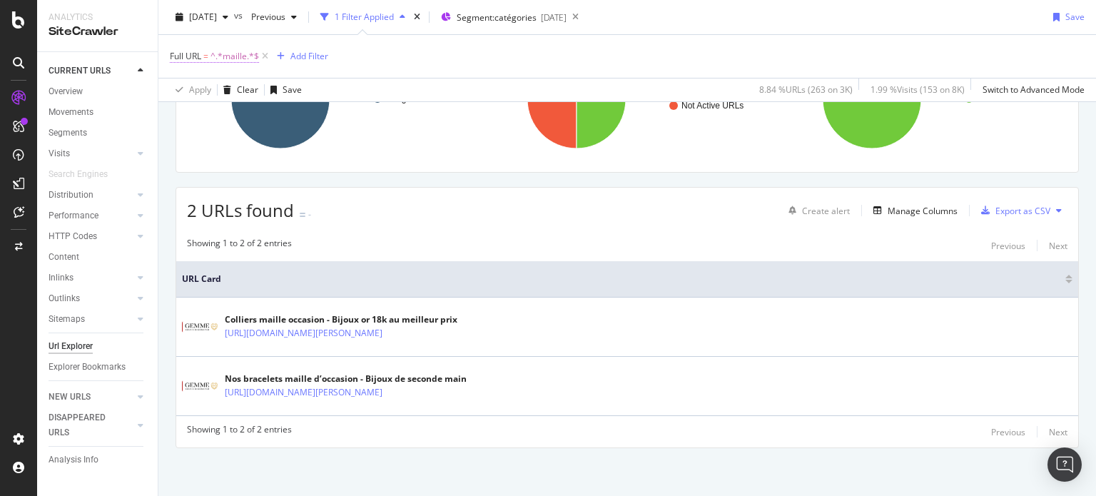
click at [205, 59] on span "=" at bounding box center [205, 56] width 5 height 12
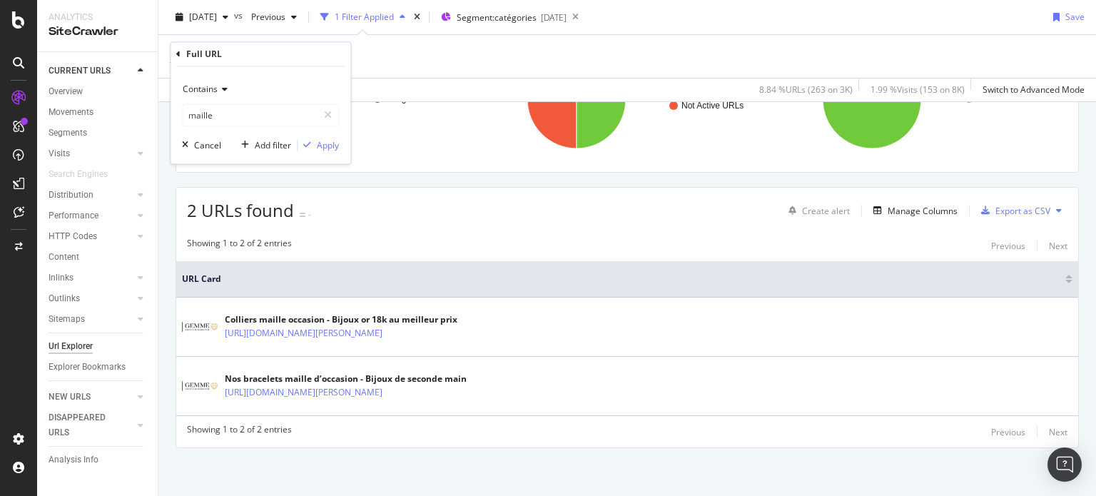
click at [242, 101] on div "Contains maille" at bounding box center [260, 102] width 157 height 49
click at [240, 110] on input "maille" at bounding box center [250, 115] width 135 height 23
paste input "Bracelet"
type input "Bracelet"
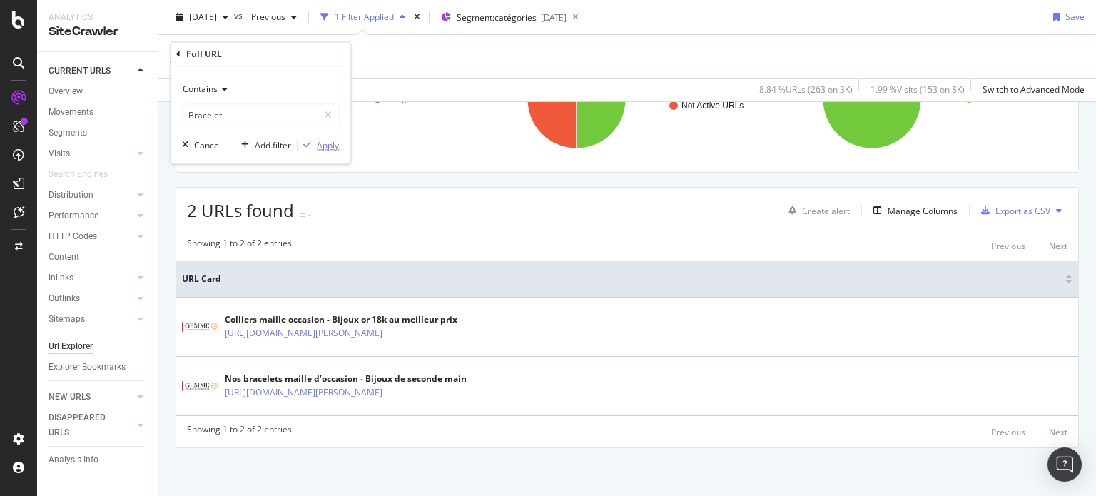
click at [334, 146] on div "Apply" at bounding box center [328, 145] width 22 height 12
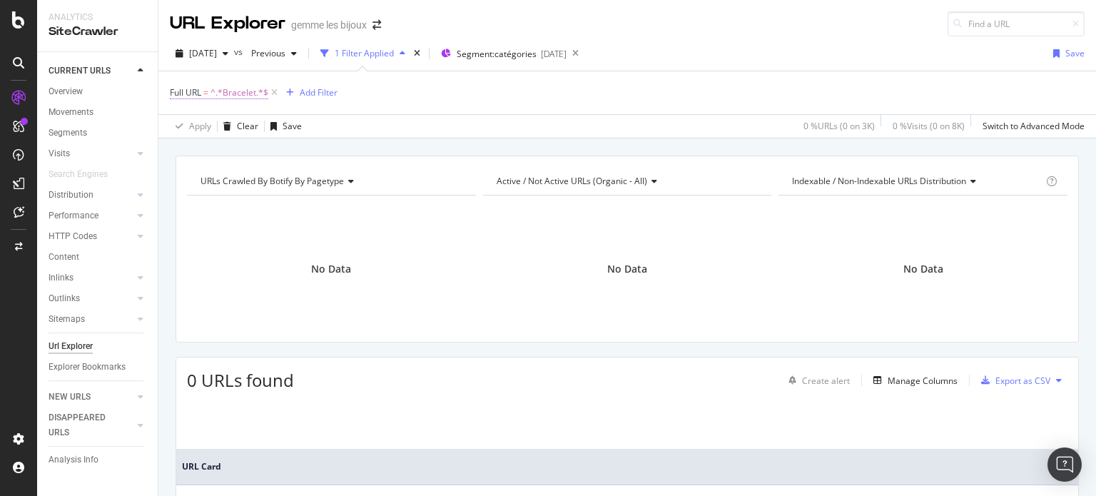
click at [240, 93] on span "^.*Bracelet.*$" at bounding box center [239, 93] width 58 height 20
click at [191, 150] on input "Bracelet" at bounding box center [250, 151] width 135 height 23
type input "bracelet"
click at [320, 179] on div "Apply" at bounding box center [328, 181] width 22 height 12
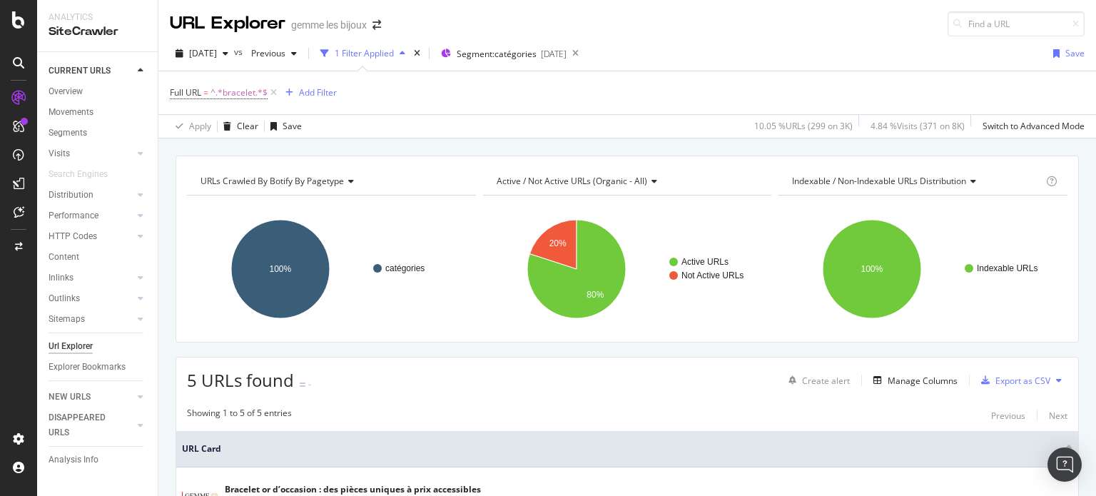
scroll to position [285, 0]
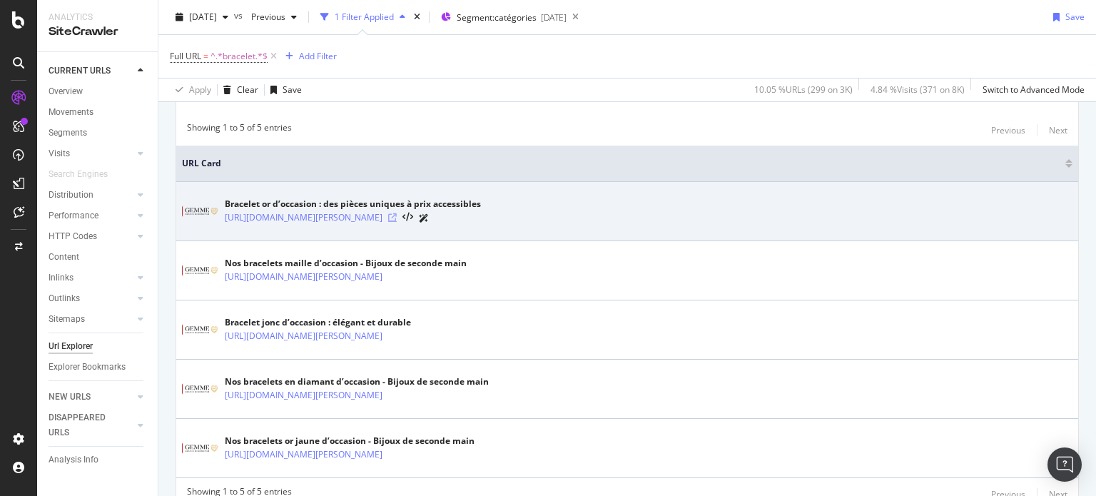
click at [397, 215] on icon at bounding box center [392, 217] width 9 height 9
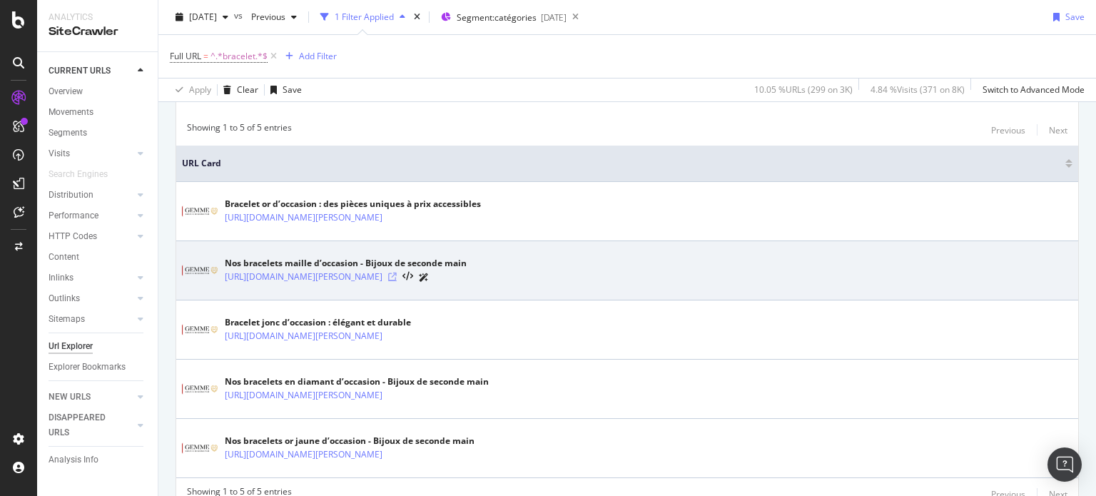
click at [397, 273] on icon at bounding box center [392, 277] width 9 height 9
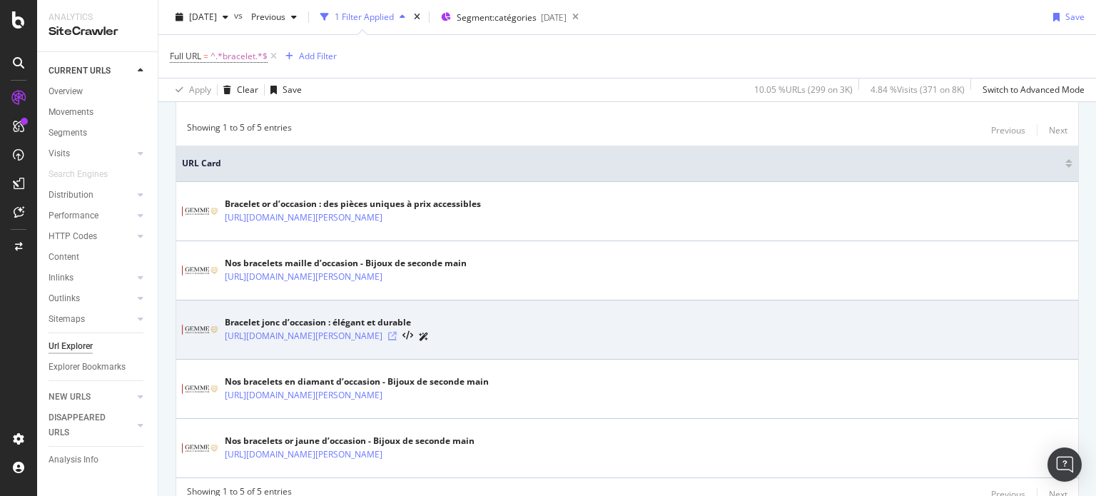
click at [397, 336] on icon at bounding box center [392, 336] width 9 height 9
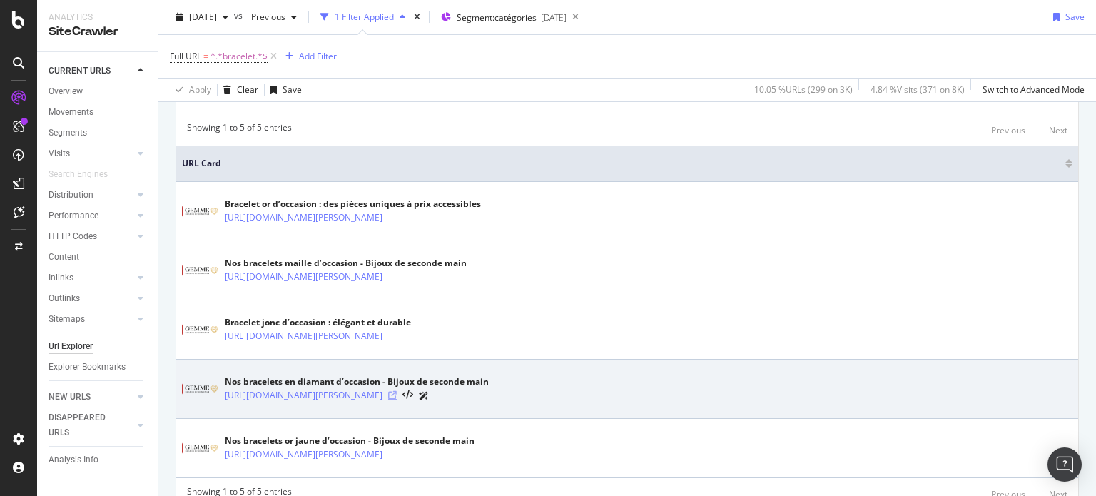
click at [397, 391] on icon at bounding box center [392, 395] width 9 height 9
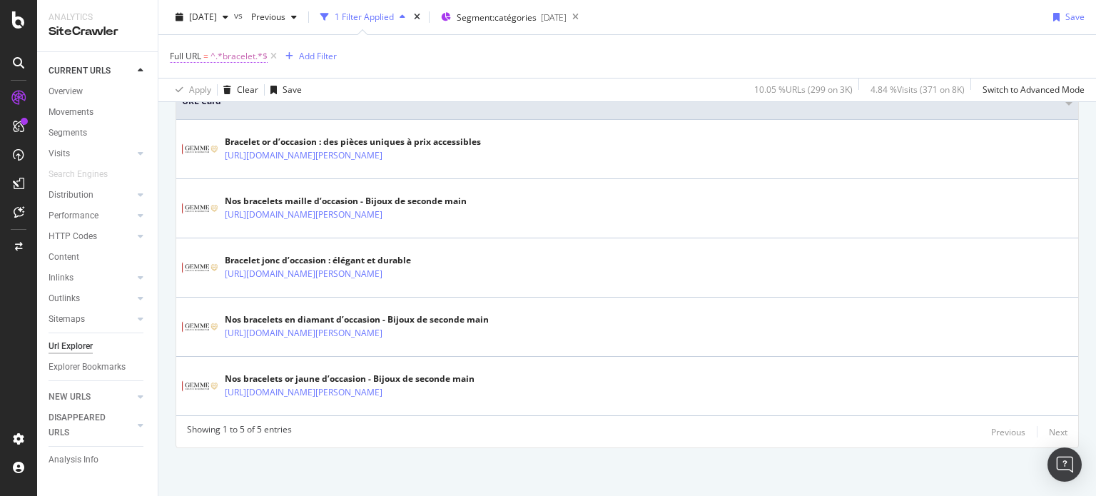
click at [233, 52] on span "^.*bracelet.*$" at bounding box center [238, 56] width 57 height 20
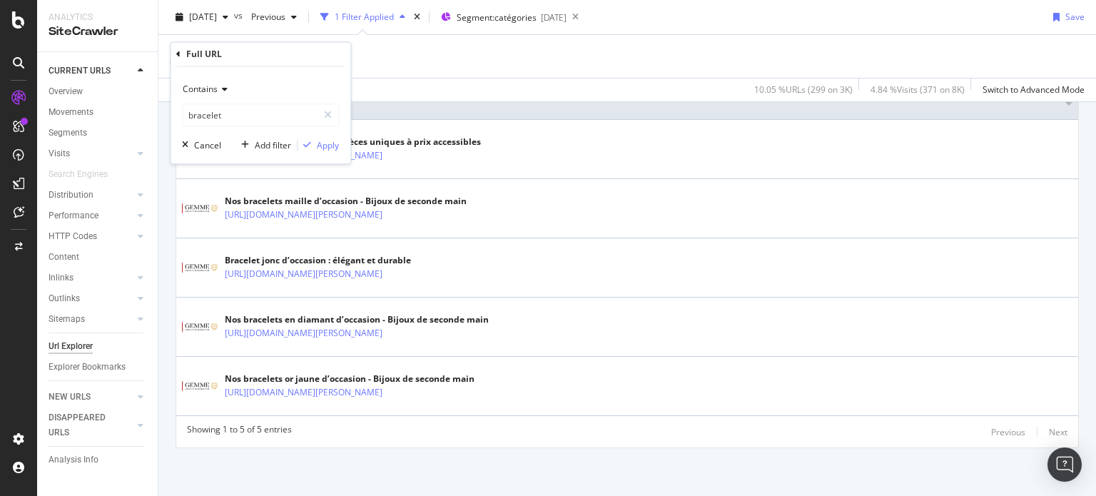
click at [240, 101] on div "Contains bracelet" at bounding box center [260, 102] width 157 height 49
click at [243, 113] on input "bracelet" at bounding box center [250, 115] width 135 height 23
type input "jaune"
click at [331, 151] on button "Apply" at bounding box center [318, 145] width 41 height 14
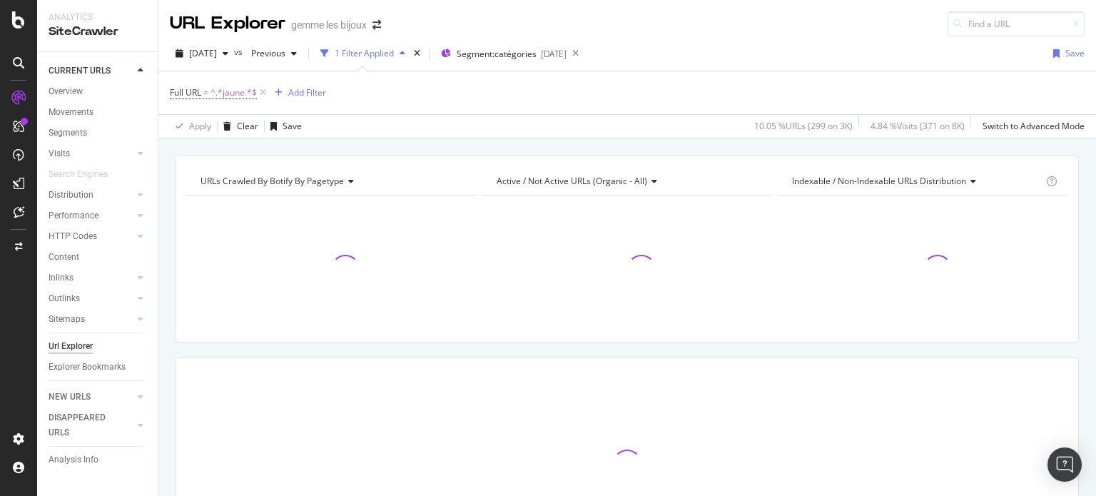
scroll to position [123, 0]
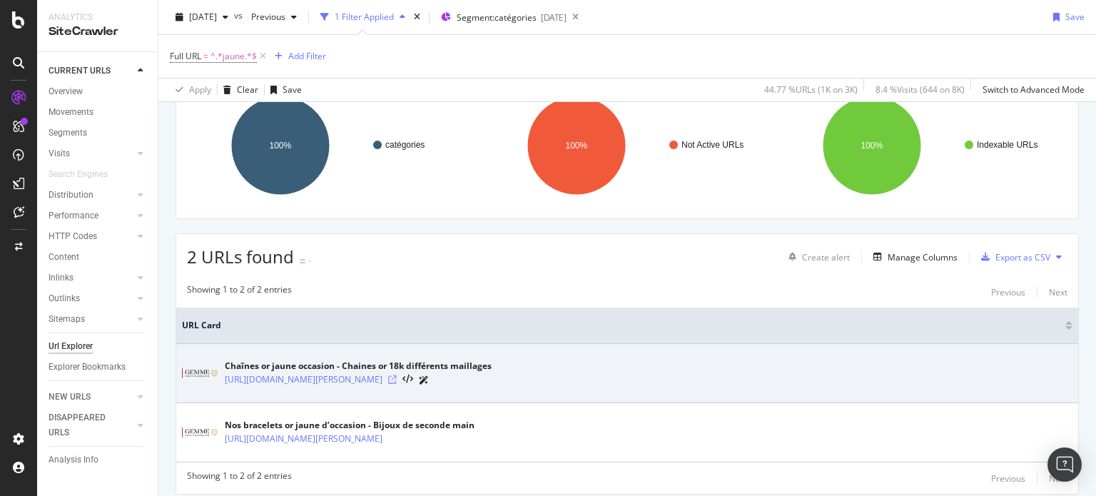
click at [397, 379] on icon at bounding box center [392, 379] width 9 height 9
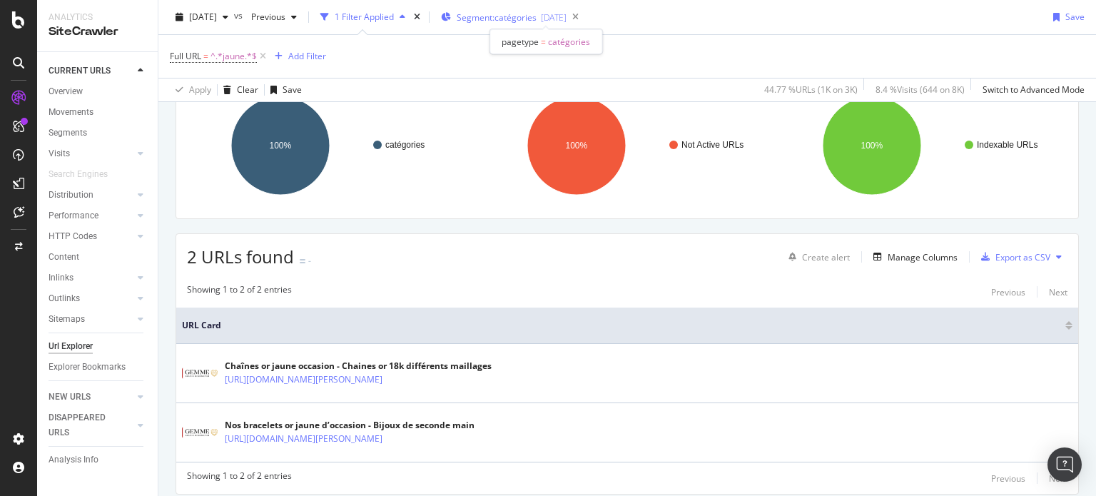
click at [494, 11] on span "Segment: catégories" at bounding box center [497, 17] width 80 height 12
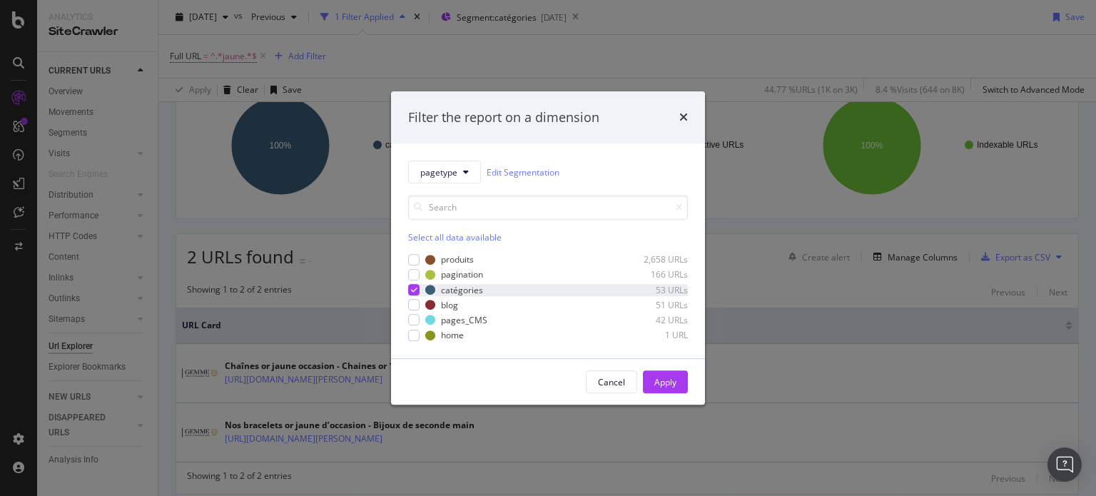
click at [408, 288] on div "modal" at bounding box center [413, 289] width 11 height 11
click at [411, 304] on div "modal" at bounding box center [413, 304] width 11 height 11
click at [651, 379] on button "Apply" at bounding box center [665, 381] width 45 height 23
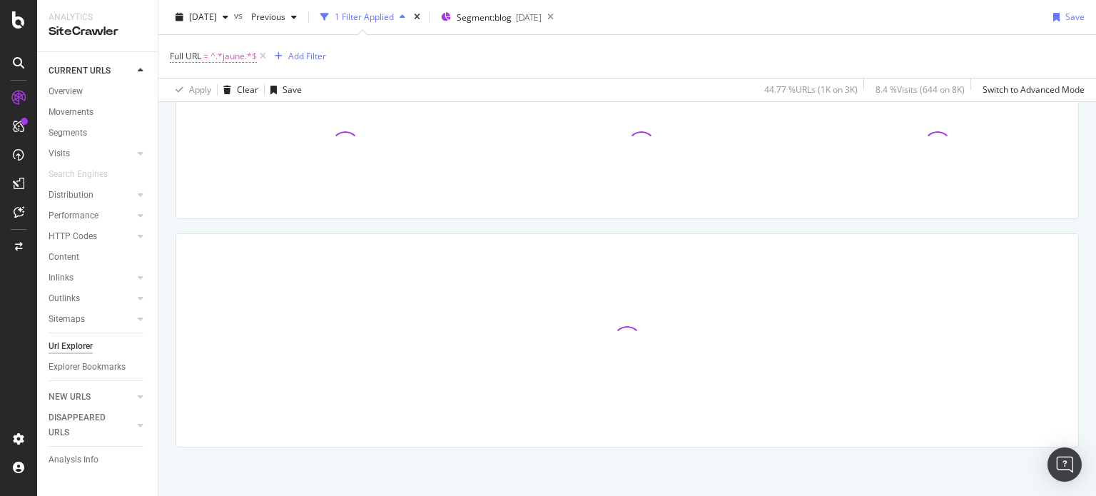
click at [228, 53] on span "^.*jaune.*$" at bounding box center [233, 56] width 46 height 20
click at [262, 118] on input "jaune" at bounding box center [250, 115] width 135 height 23
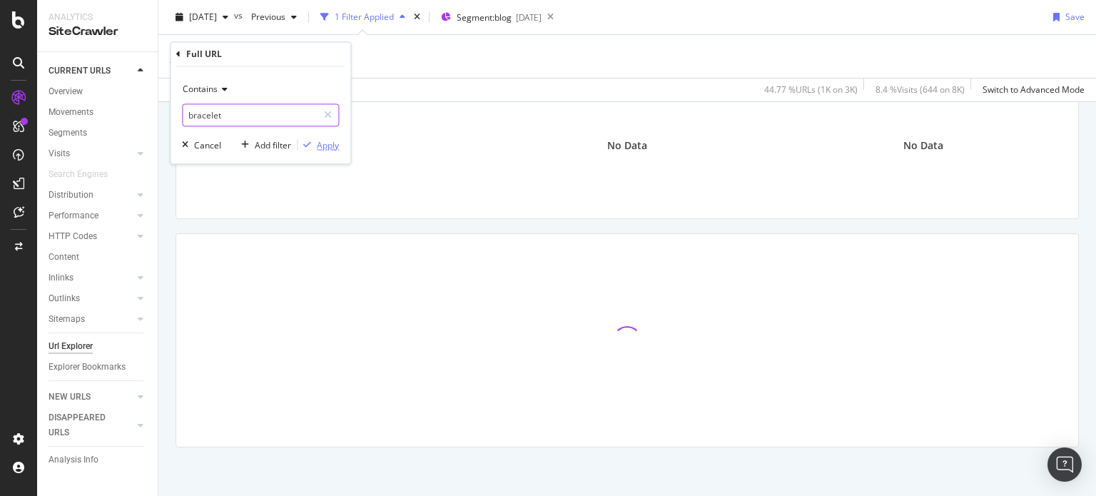
type input "bracelet"
click at [318, 139] on div "Apply" at bounding box center [328, 145] width 22 height 12
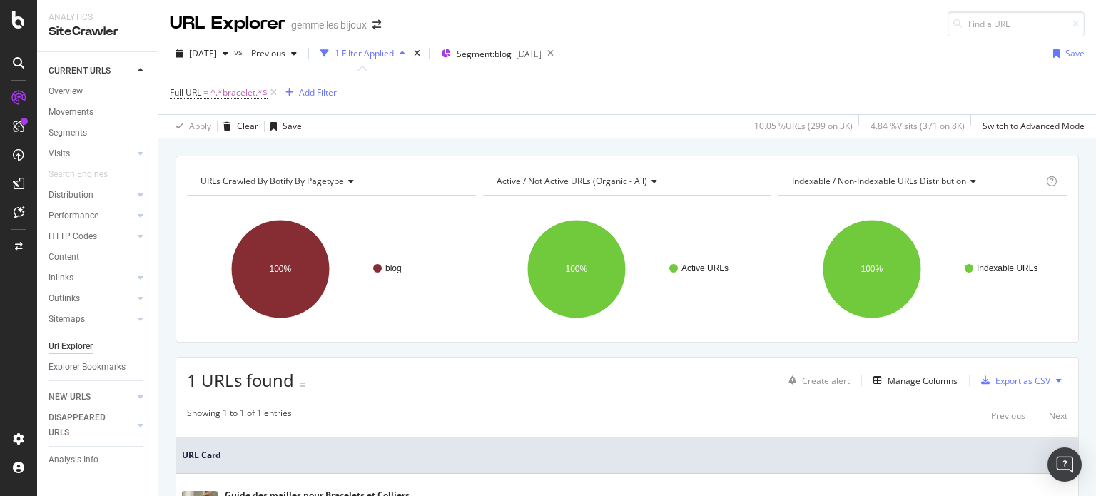
scroll to position [123, 0]
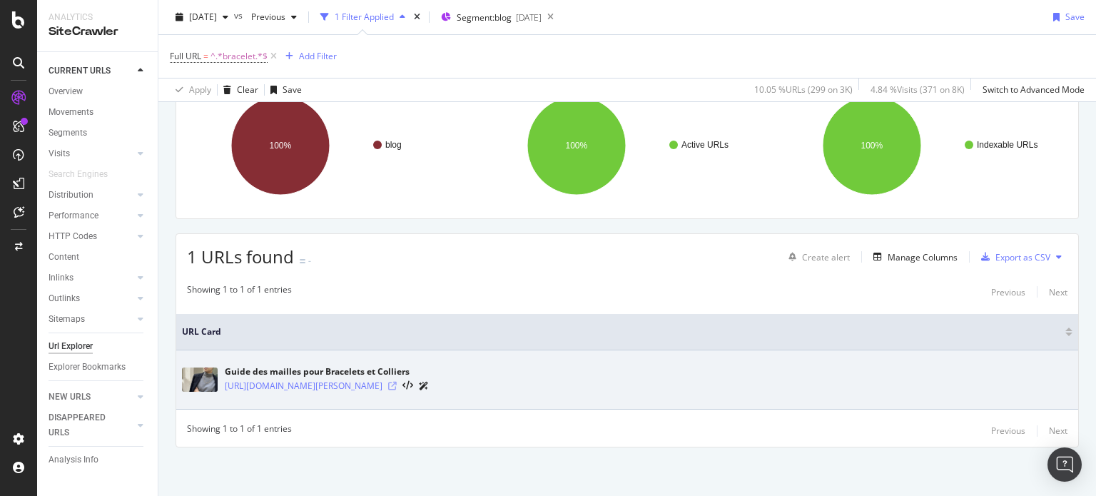
click at [397, 382] on icon at bounding box center [392, 386] width 9 height 9
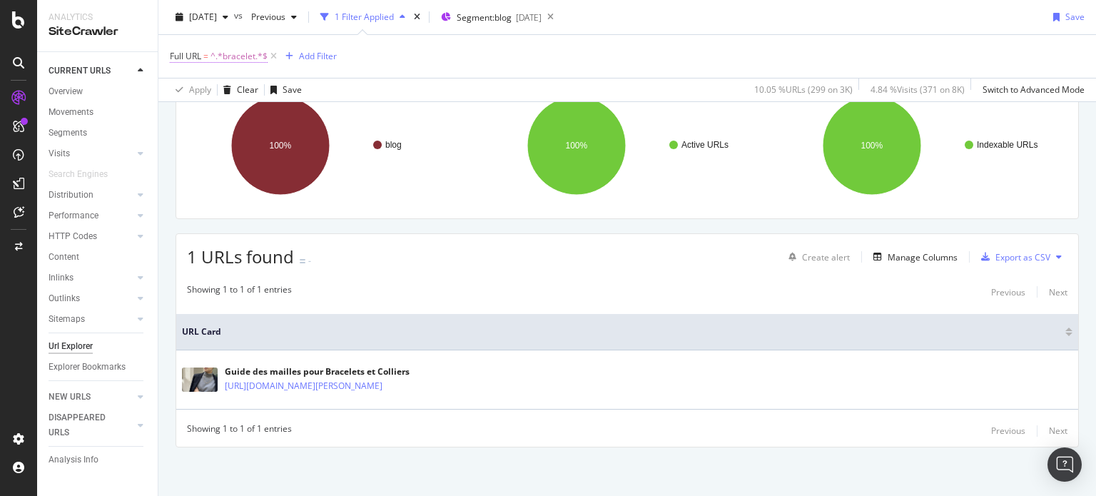
click at [228, 56] on span "^.*bracelet.*$" at bounding box center [238, 56] width 57 height 20
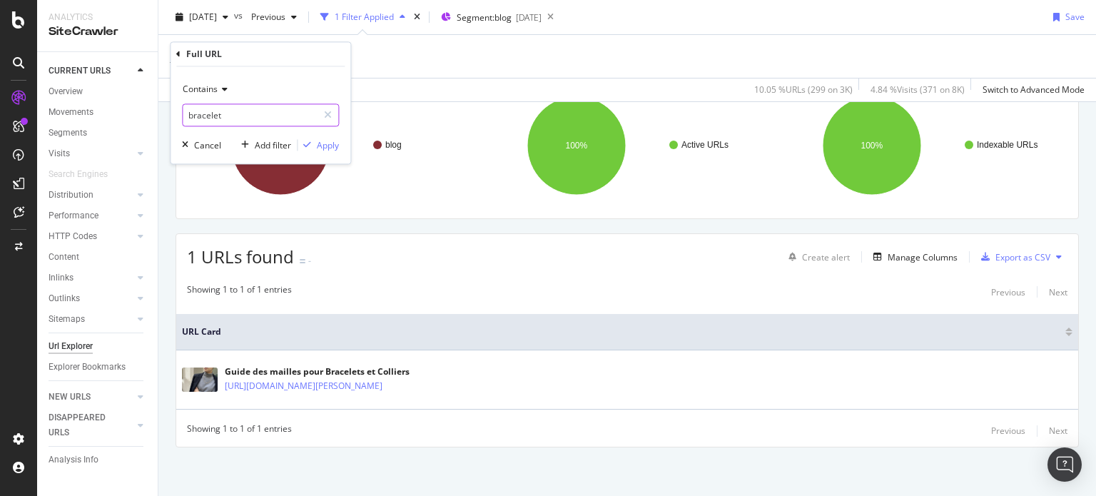
click at [230, 123] on input "bracelet" at bounding box center [250, 115] width 135 height 23
type input "or"
click at [321, 146] on div "Apply" at bounding box center [328, 145] width 22 height 12
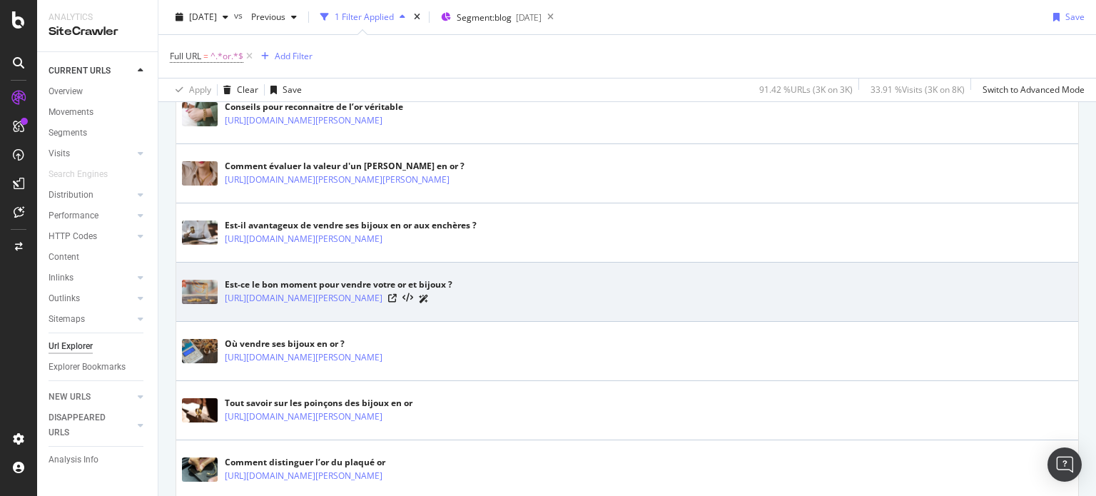
scroll to position [928, 0]
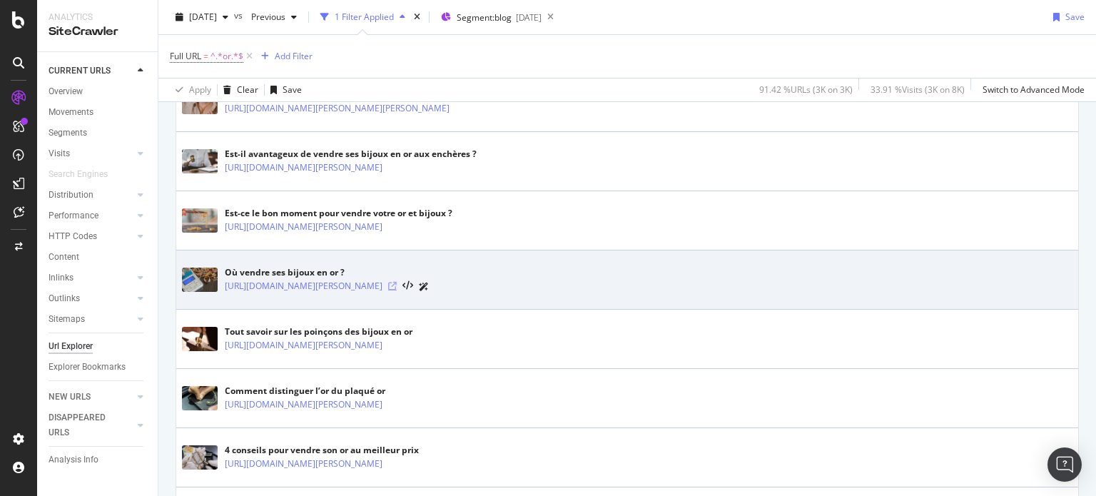
click at [397, 282] on icon at bounding box center [392, 286] width 9 height 9
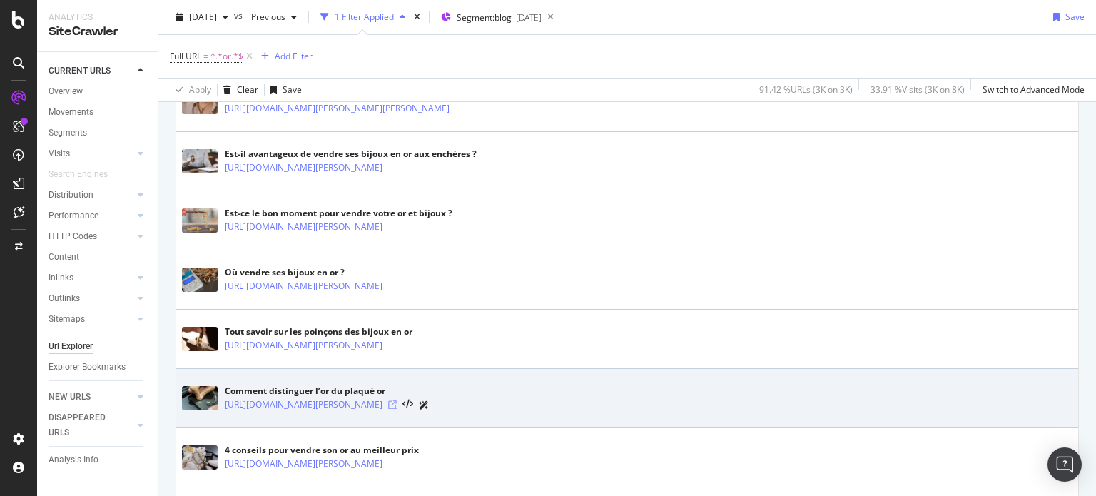
click at [397, 401] on icon at bounding box center [392, 404] width 9 height 9
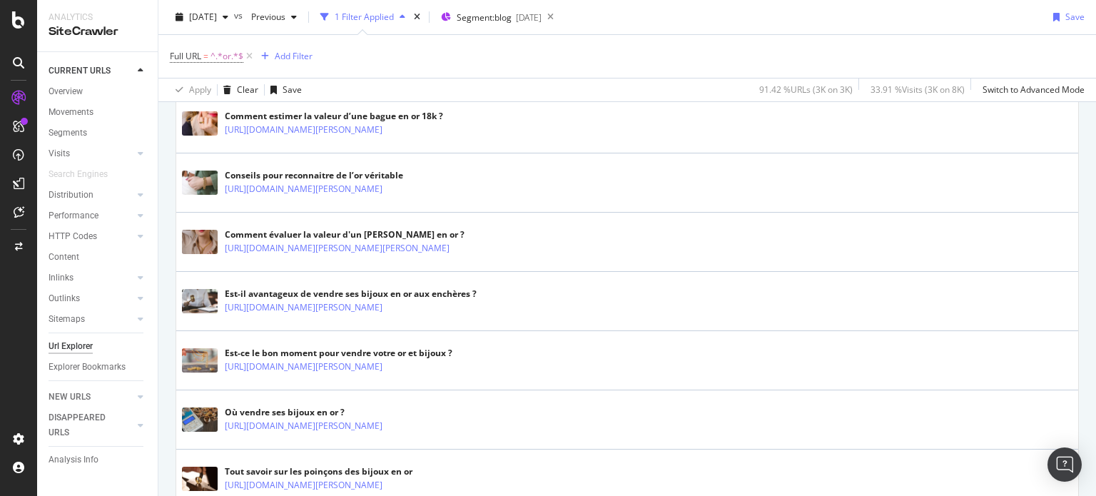
scroll to position [714, 0]
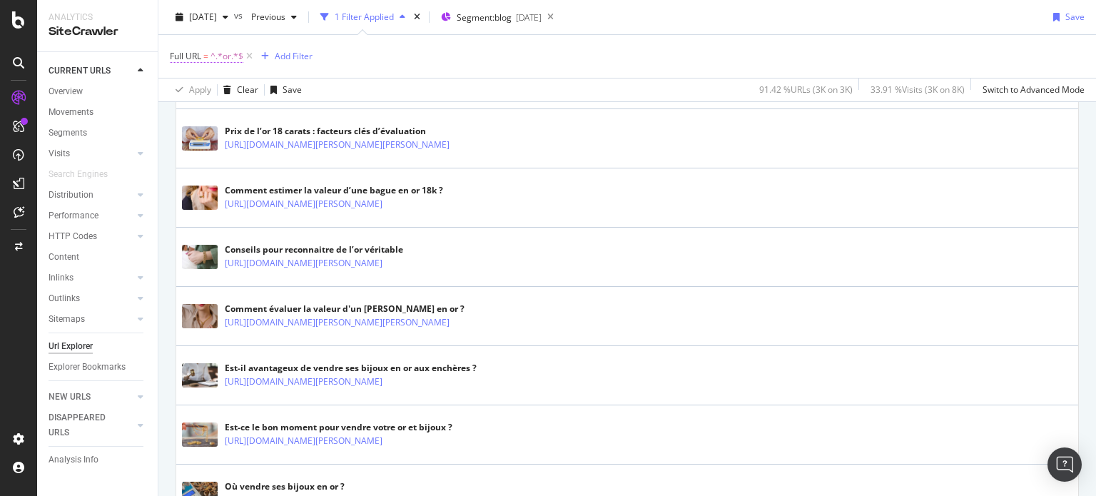
click at [213, 51] on span "^.*or.*$" at bounding box center [226, 56] width 33 height 20
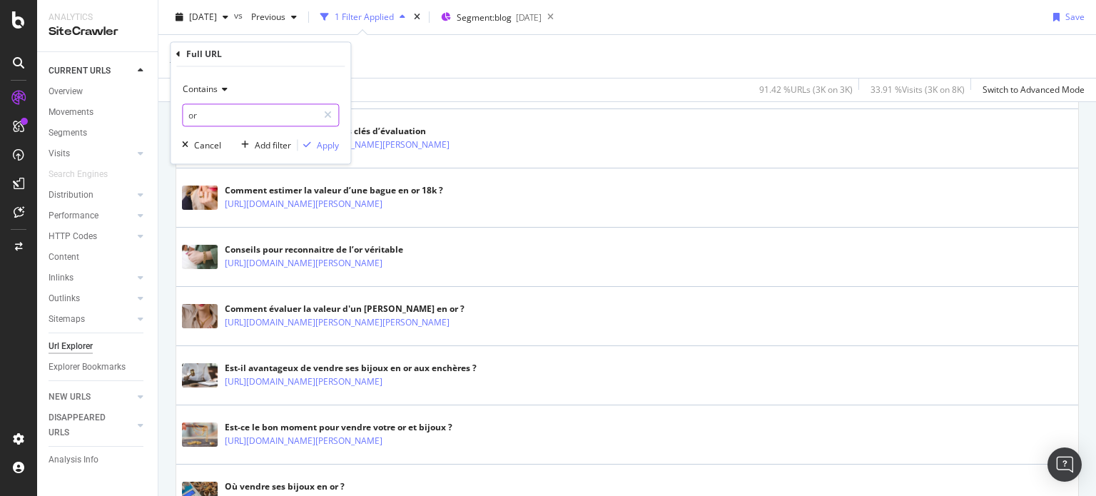
click at [241, 108] on input "or" at bounding box center [250, 115] width 135 height 23
drag, startPoint x: 494, startPoint y: 54, endPoint x: 499, endPoint y: 47, distance: 8.6
click at [494, 54] on div "Full URL = ^.*or.*$ Add Filter" at bounding box center [627, 56] width 915 height 43
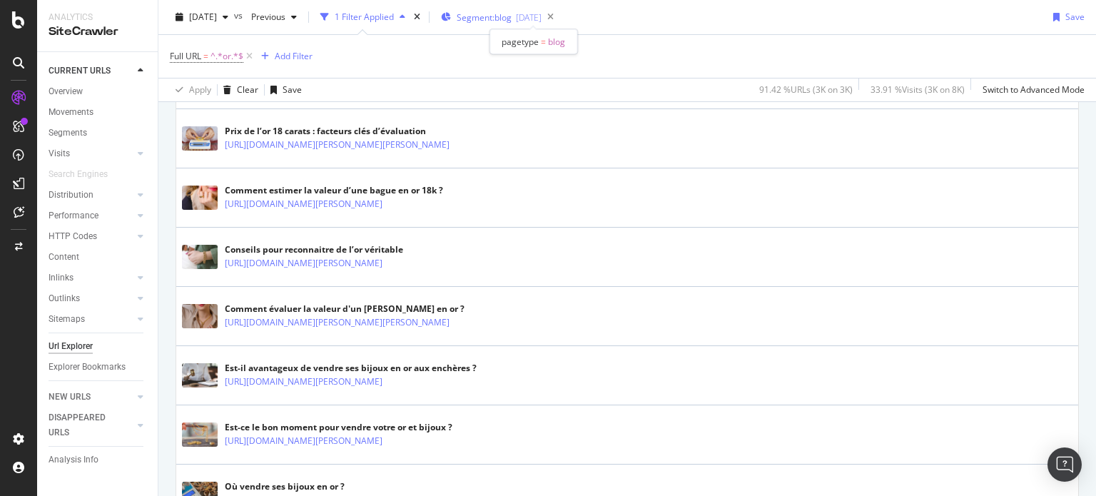
click at [512, 16] on span "Segment: blog" at bounding box center [484, 17] width 55 height 12
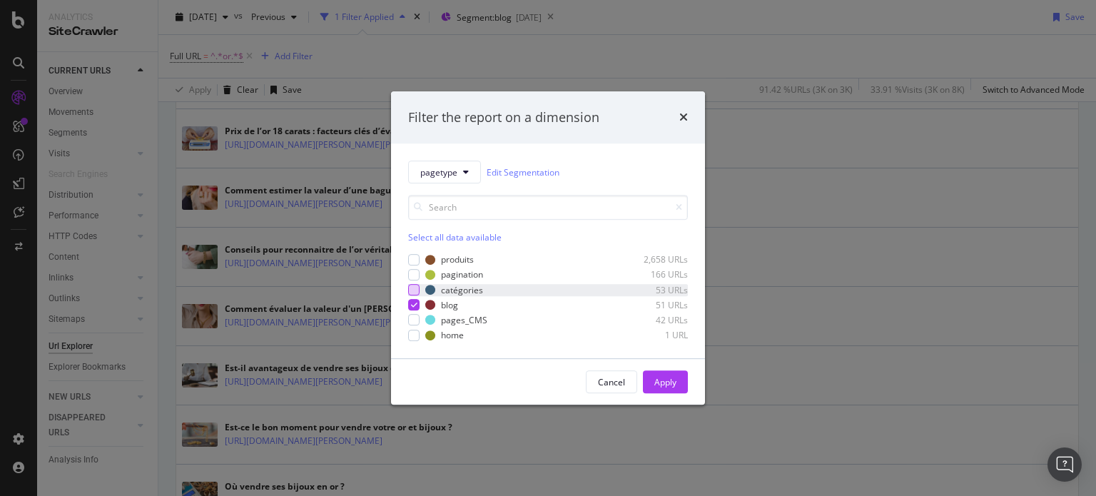
click at [415, 293] on div "modal" at bounding box center [413, 289] width 11 height 11
click at [412, 299] on div "modal" at bounding box center [413, 304] width 11 height 11
click at [656, 380] on div "Apply" at bounding box center [665, 382] width 22 height 12
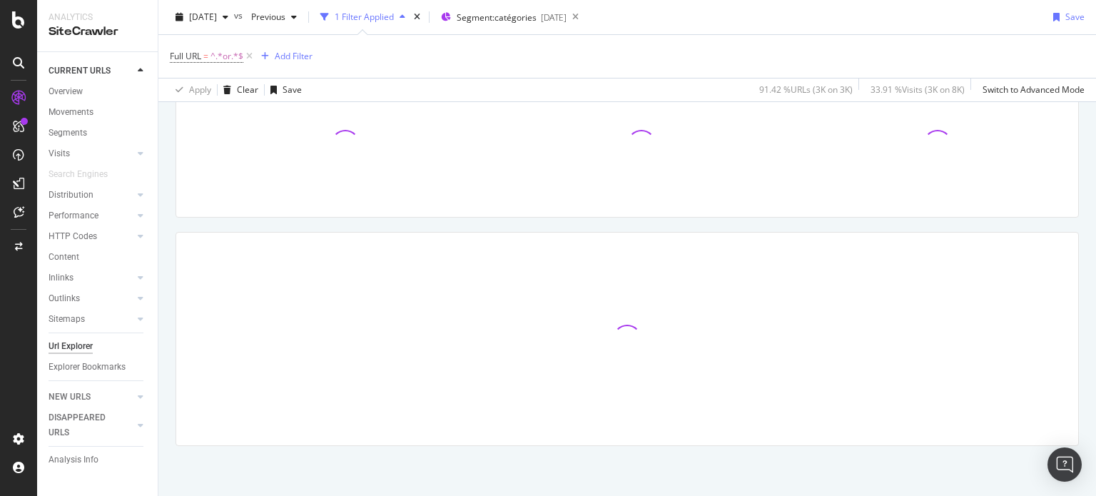
scroll to position [123, 0]
click at [209, 59] on span "Full URL = ^.*or.*$" at bounding box center [206, 56] width 73 height 13
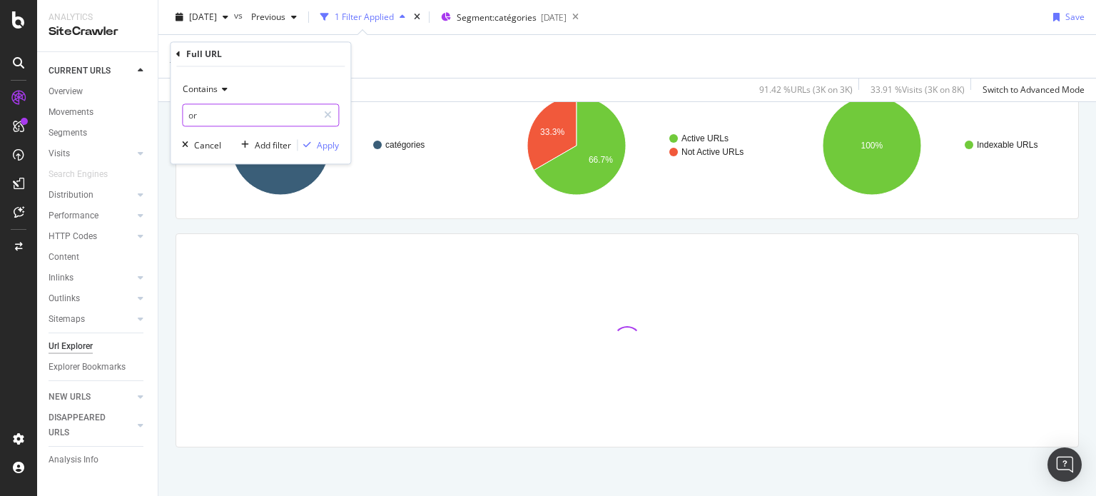
click at [252, 118] on input "or" at bounding box center [250, 115] width 135 height 23
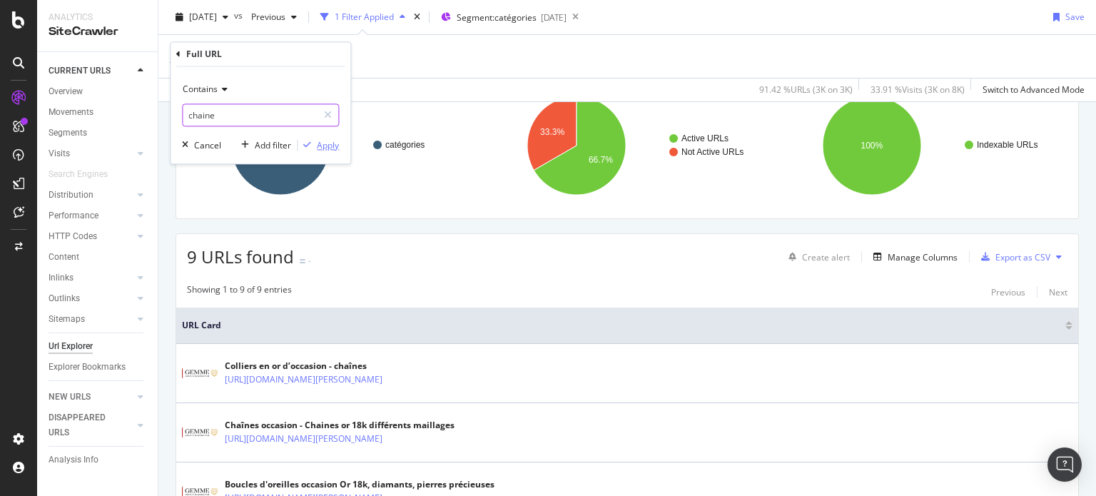
type input "chaine"
click at [328, 148] on div "Apply" at bounding box center [328, 145] width 22 height 12
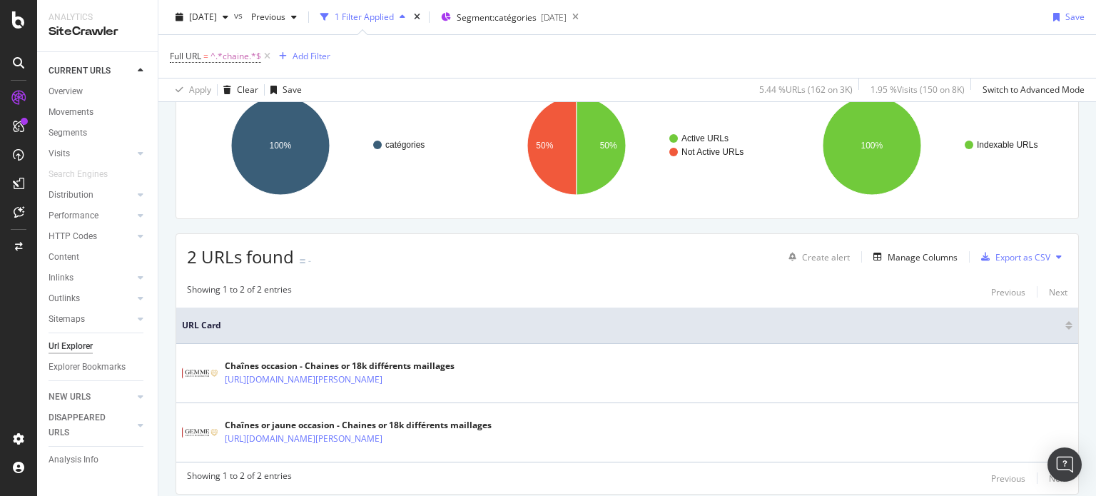
scroll to position [170, 0]
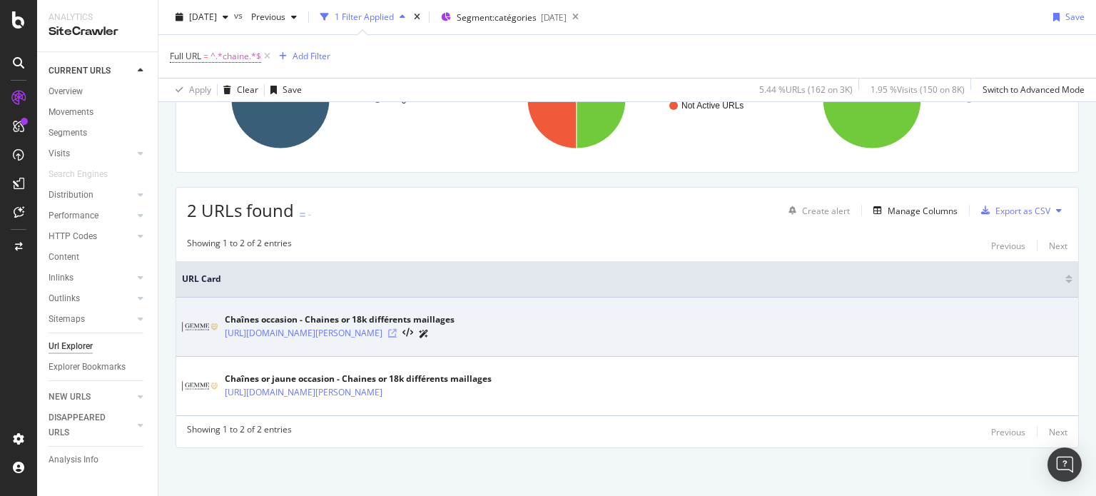
click at [397, 331] on icon at bounding box center [392, 333] width 9 height 9
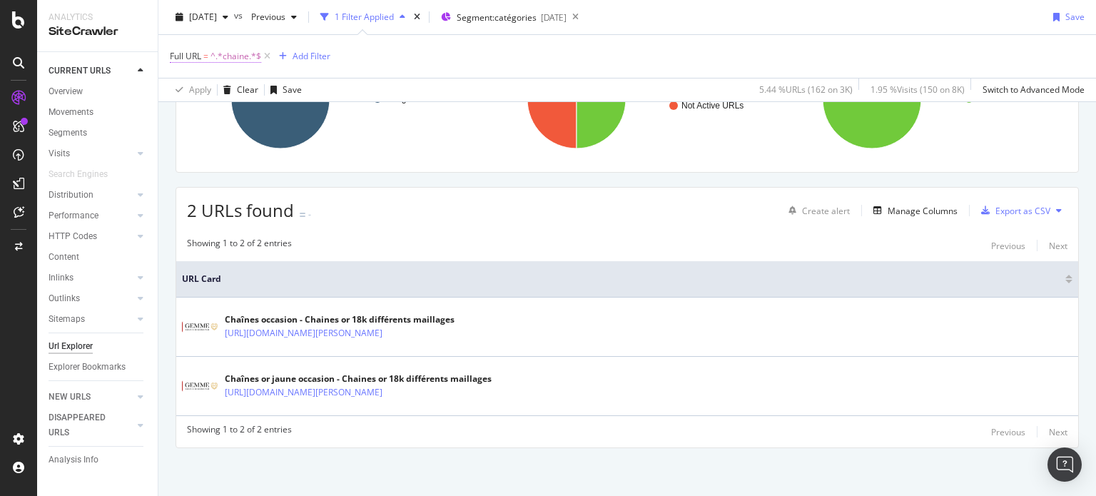
click at [230, 55] on span "^.*chaine.*$" at bounding box center [235, 56] width 51 height 20
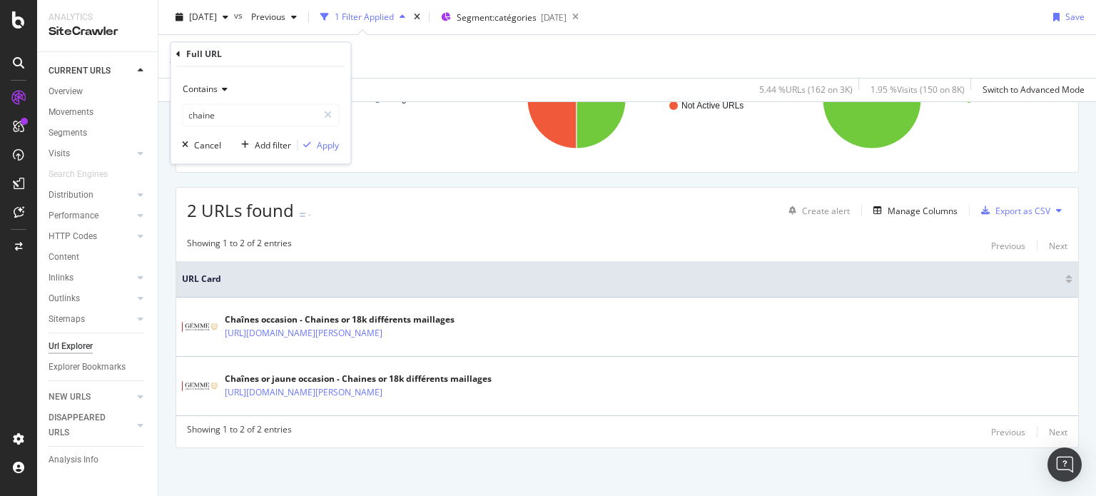
click at [260, 130] on div "Contains chaine Cancel Add filter Apply" at bounding box center [261, 115] width 180 height 97
click at [253, 116] on input "chaine" at bounding box center [250, 115] width 135 height 23
type input "collier"
click at [326, 143] on div "Apply" at bounding box center [328, 145] width 22 height 12
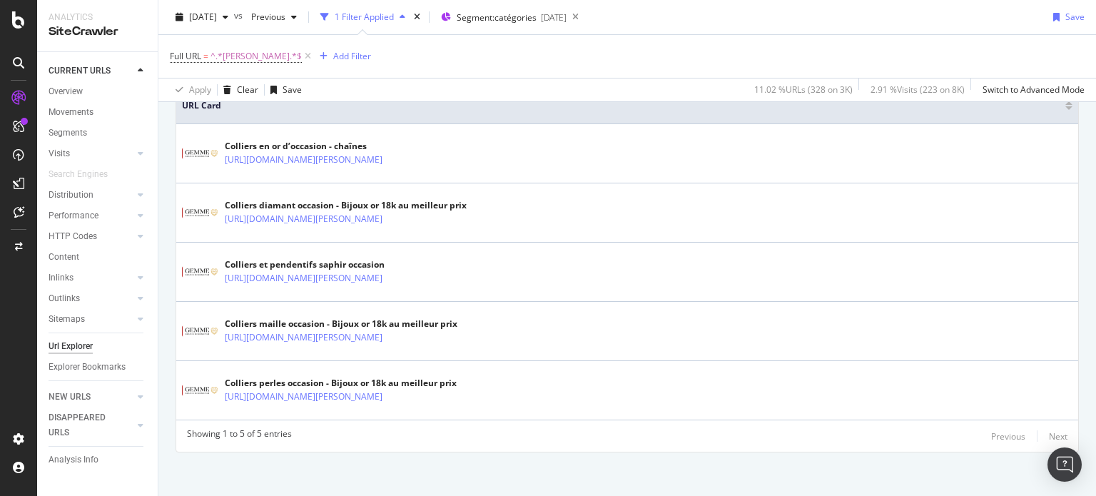
scroll to position [347, 0]
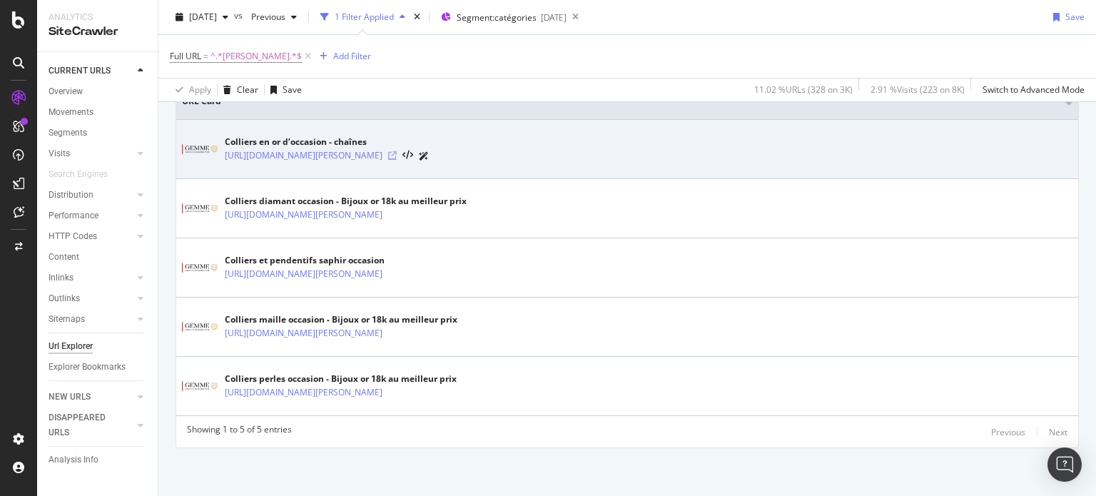
click at [397, 151] on icon at bounding box center [392, 155] width 9 height 9
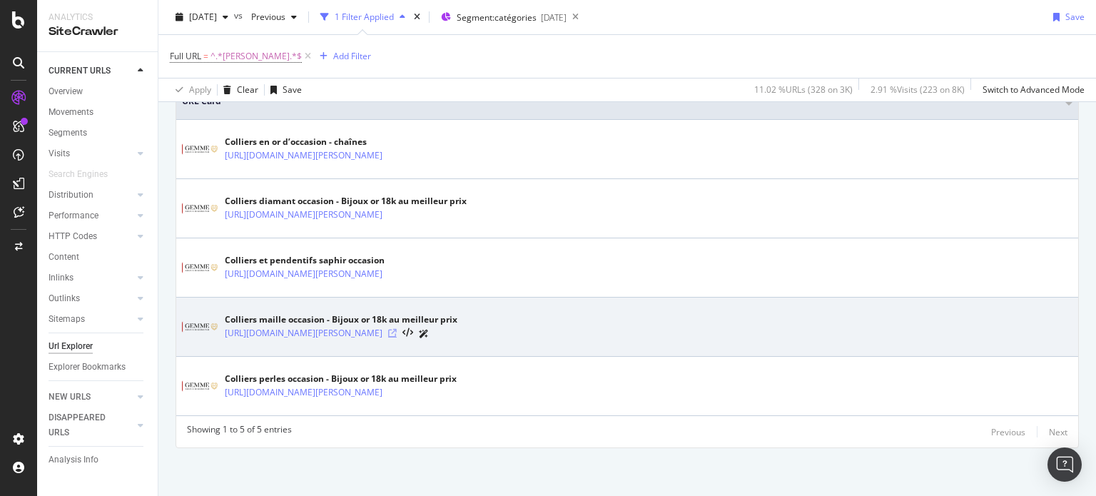
click at [397, 330] on icon at bounding box center [392, 333] width 9 height 9
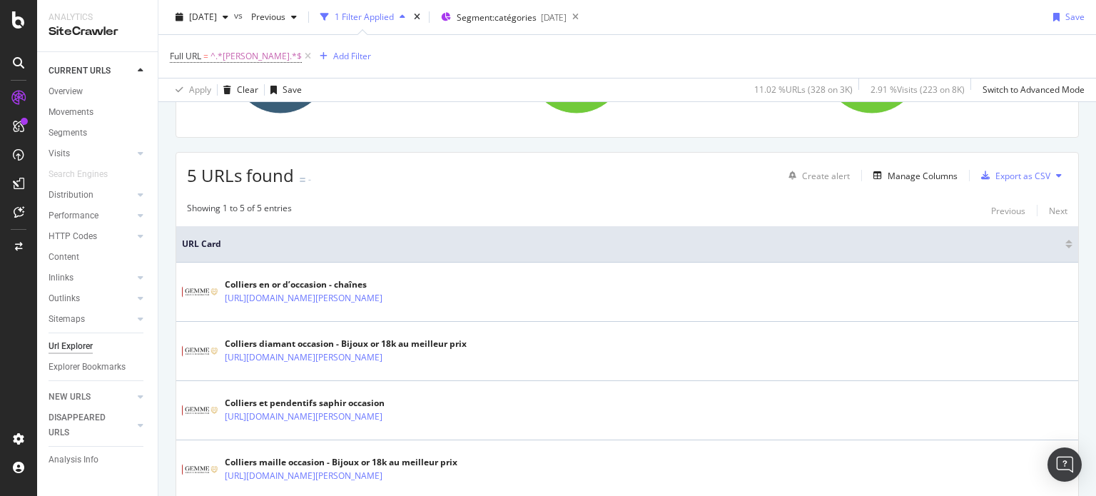
scroll to position [0, 0]
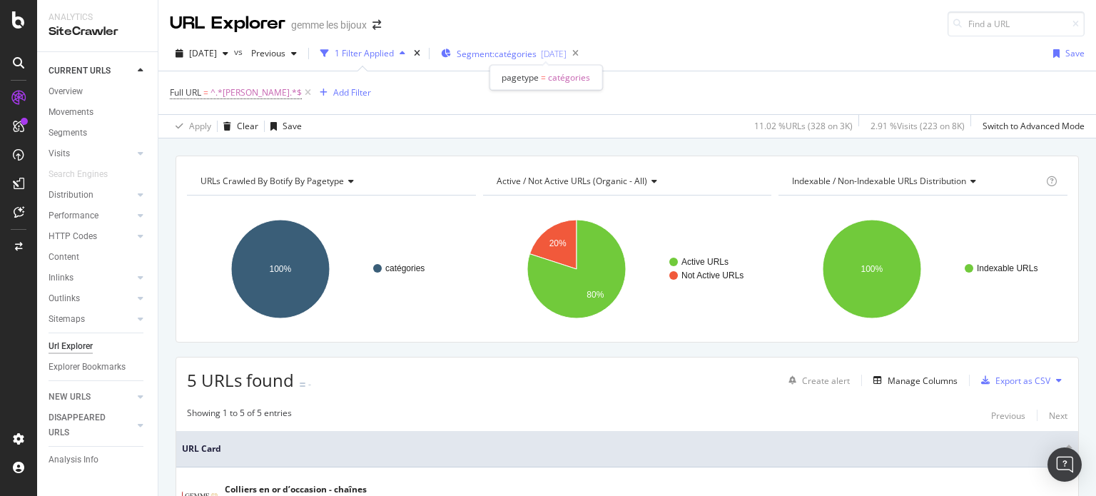
click at [492, 53] on span "Segment: catégories" at bounding box center [497, 54] width 80 height 12
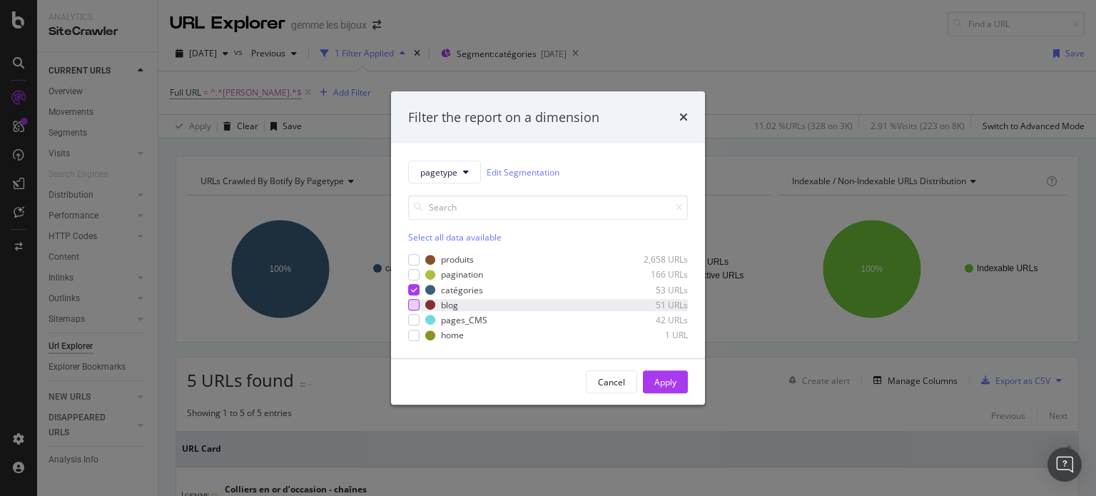
click at [417, 303] on div "modal" at bounding box center [413, 304] width 11 height 11
click at [412, 286] on icon "modal" at bounding box center [414, 289] width 6 height 7
click at [652, 382] on button "Apply" at bounding box center [665, 381] width 45 height 23
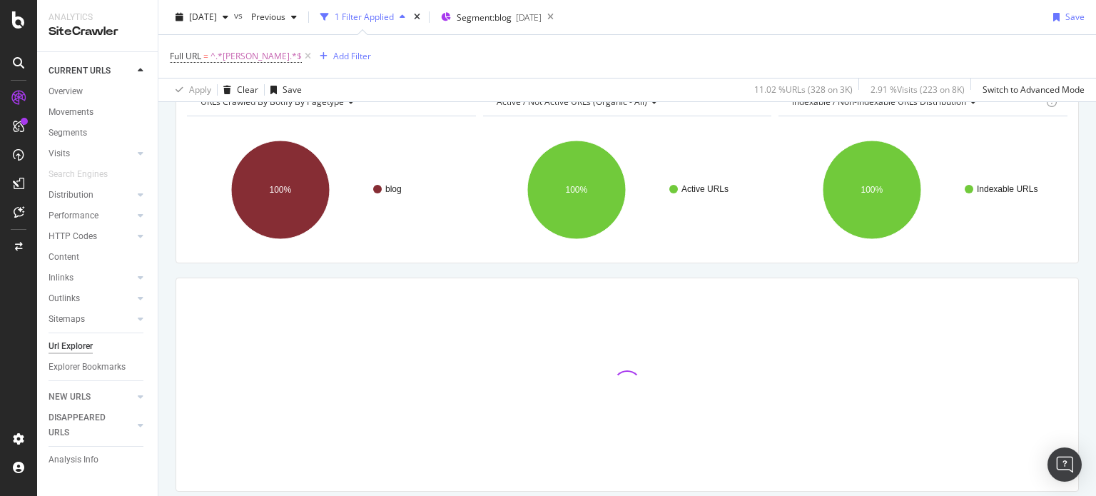
scroll to position [123, 0]
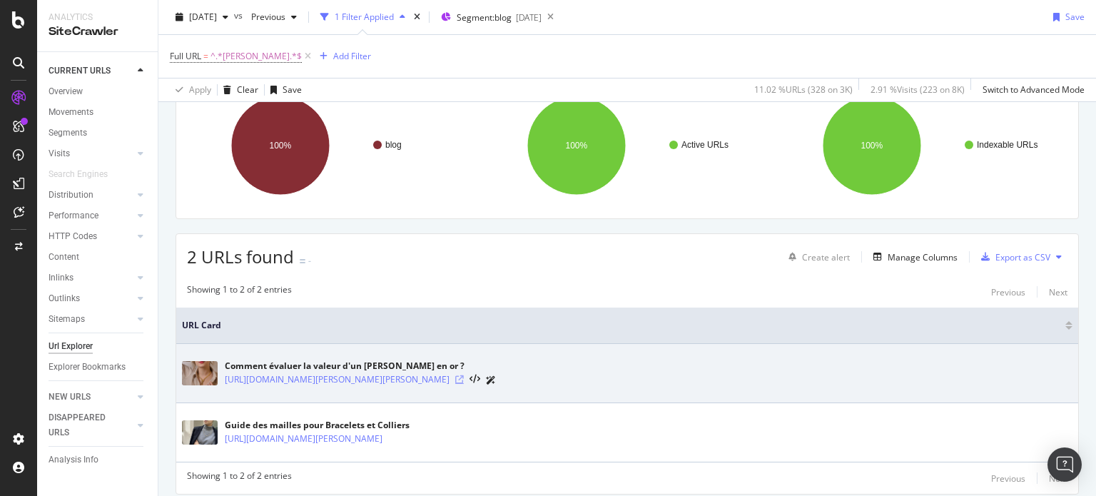
click at [464, 376] on icon at bounding box center [459, 379] width 9 height 9
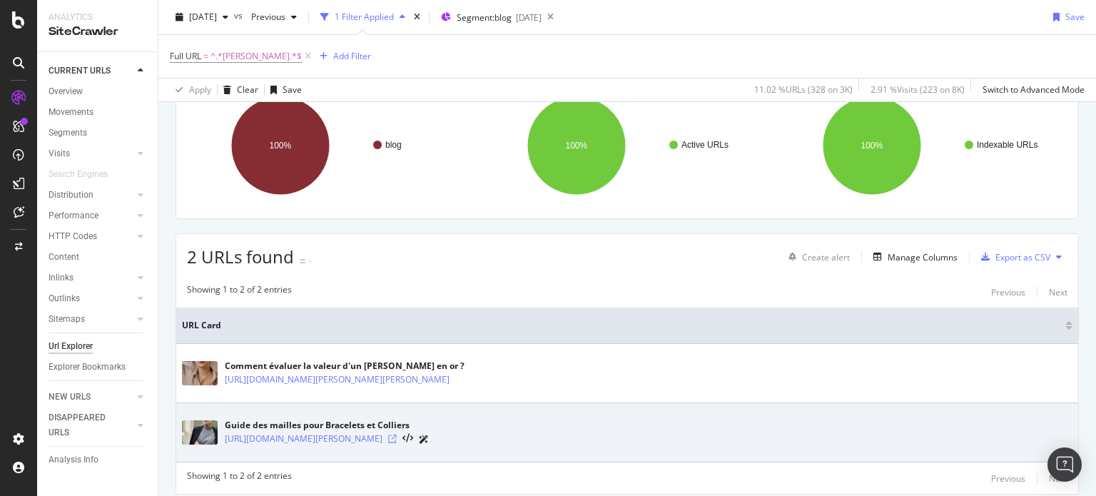
click at [397, 437] on icon at bounding box center [392, 439] width 9 height 9
